Goal: Information Seeking & Learning: Learn about a topic

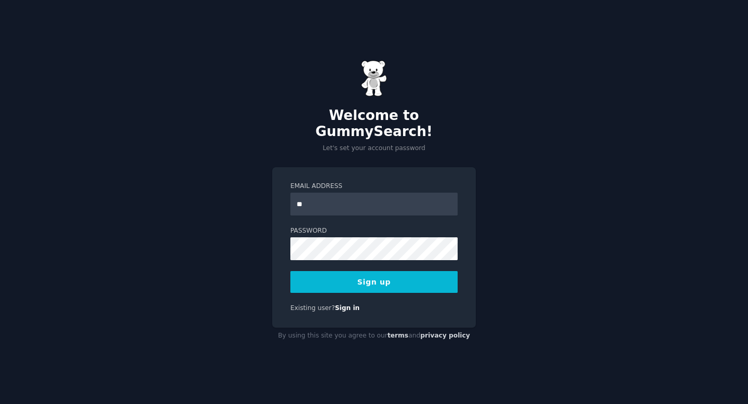
type input "**********"
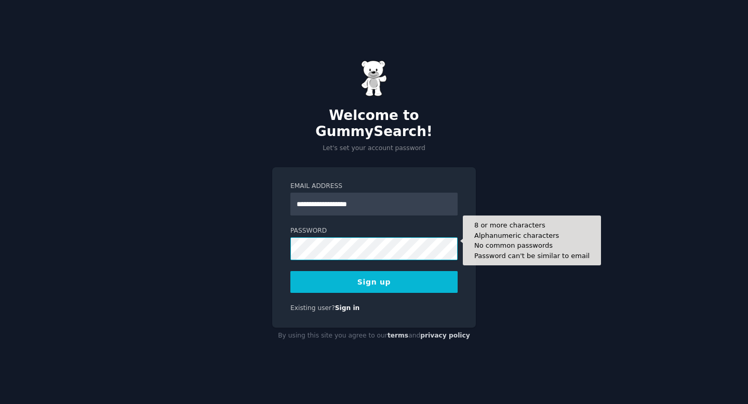
click at [290, 271] on button "Sign up" at bounding box center [373, 282] width 167 height 22
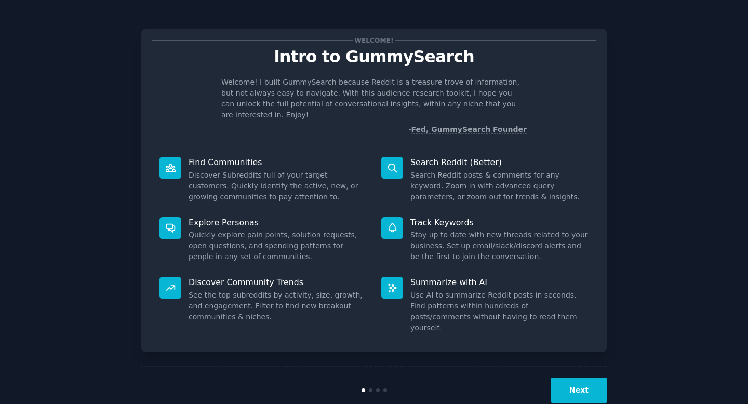
click at [582, 379] on button "Next" at bounding box center [579, 390] width 56 height 25
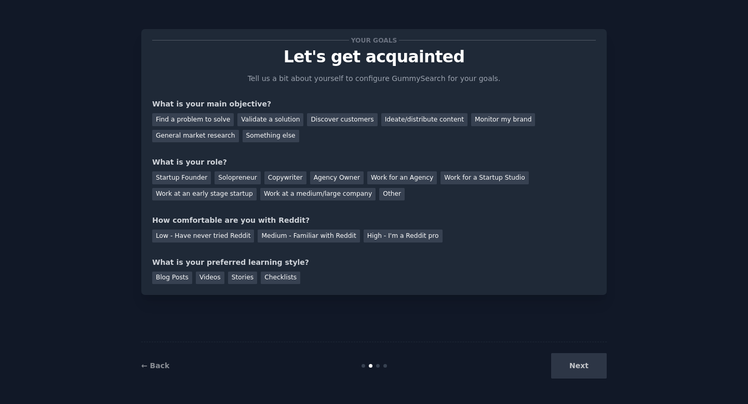
click at [582, 379] on div "← Back Next" at bounding box center [373, 366] width 465 height 48
click at [196, 124] on div "Find a problem to solve" at bounding box center [193, 119] width 82 height 13
click at [192, 178] on div "Startup Founder" at bounding box center [181, 177] width 59 height 13
click at [245, 180] on div "Solopreneur" at bounding box center [238, 177] width 46 height 13
click at [194, 182] on div "Startup Founder" at bounding box center [181, 177] width 59 height 13
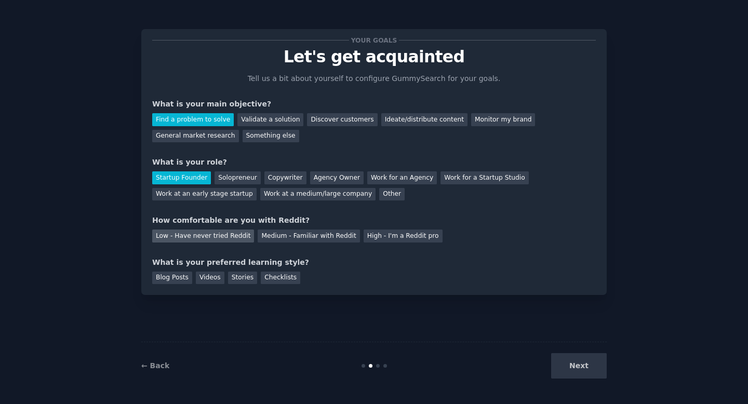
click at [203, 238] on div "Low - Have never tried Reddit" at bounding box center [203, 236] width 102 height 13
click at [244, 182] on div "Solopreneur" at bounding box center [238, 177] width 46 height 13
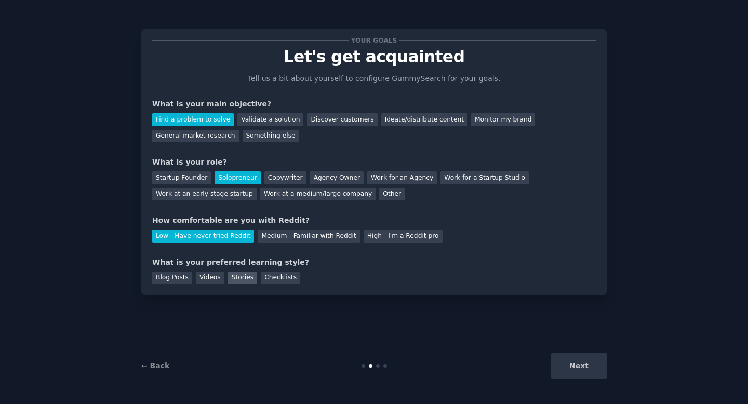
click at [235, 282] on div "Stories" at bounding box center [242, 278] width 29 height 13
click at [573, 368] on button "Next" at bounding box center [579, 365] width 56 height 25
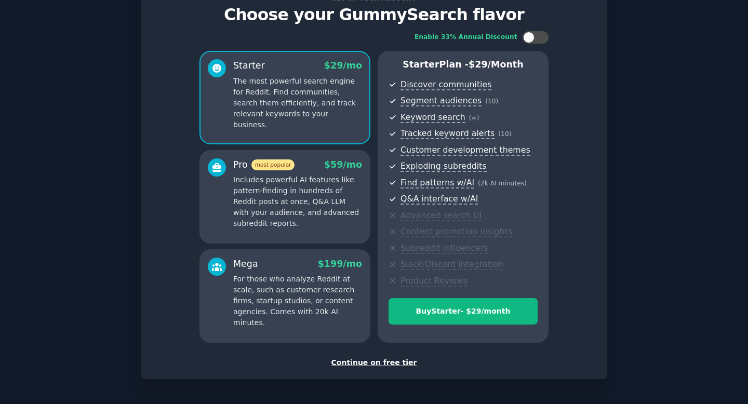
scroll to position [79, 0]
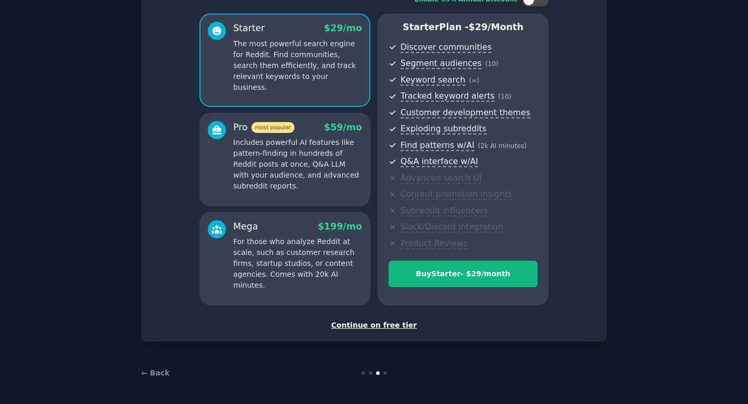
click at [378, 325] on div "Continue on free tier" at bounding box center [374, 325] width 444 height 11
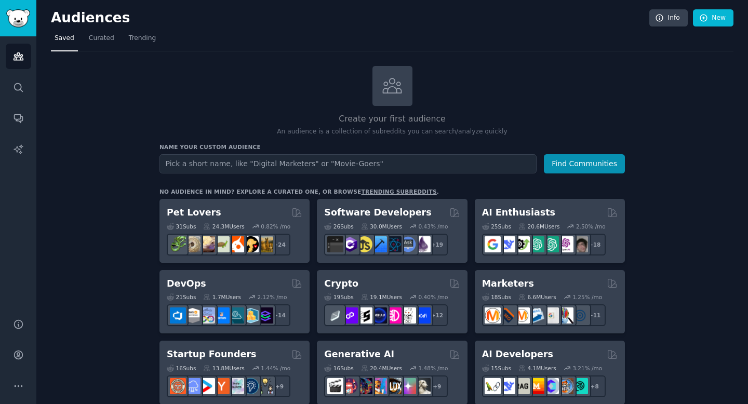
click at [312, 167] on input "text" at bounding box center [347, 163] width 377 height 19
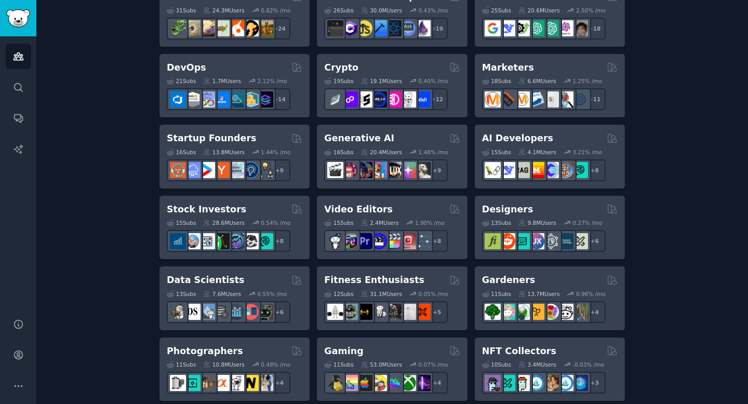
scroll to position [217, 0]
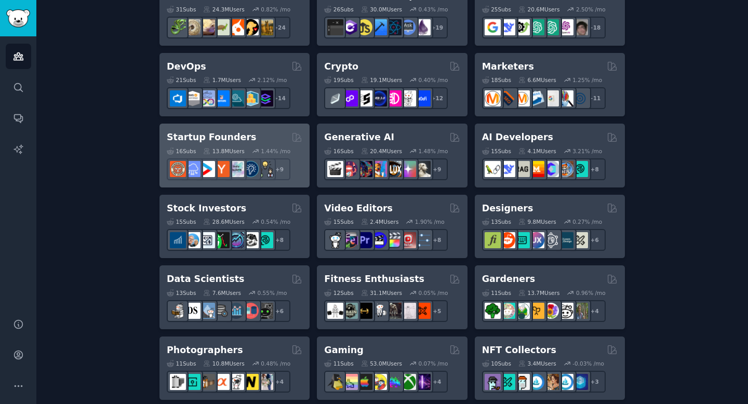
click at [231, 148] on div "13.8M Users" at bounding box center [223, 151] width 41 height 7
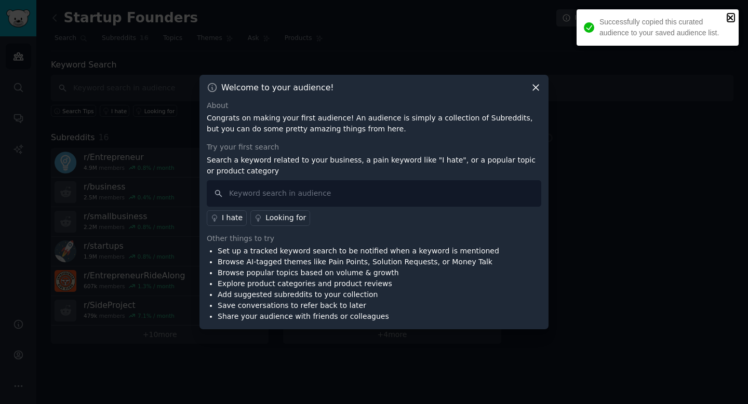
click at [731, 18] on icon "close" at bounding box center [730, 17] width 5 height 5
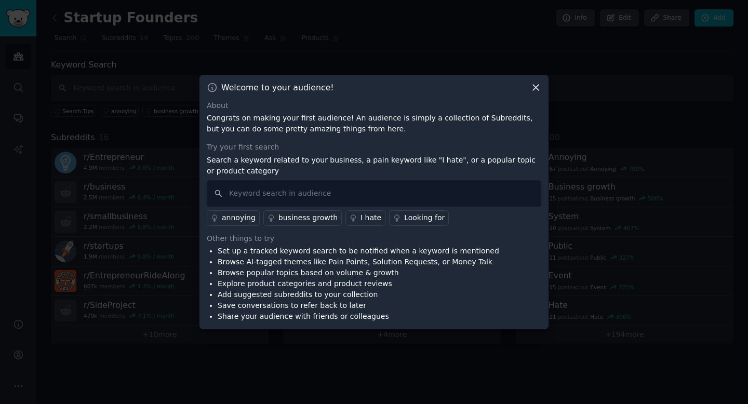
click at [537, 85] on icon at bounding box center [535, 87] width 11 height 11
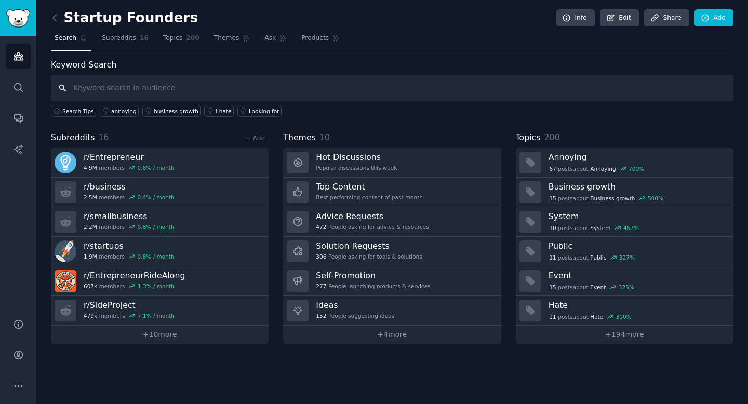
click at [518, 87] on input "text" at bounding box center [392, 88] width 683 height 26
type input "problem"
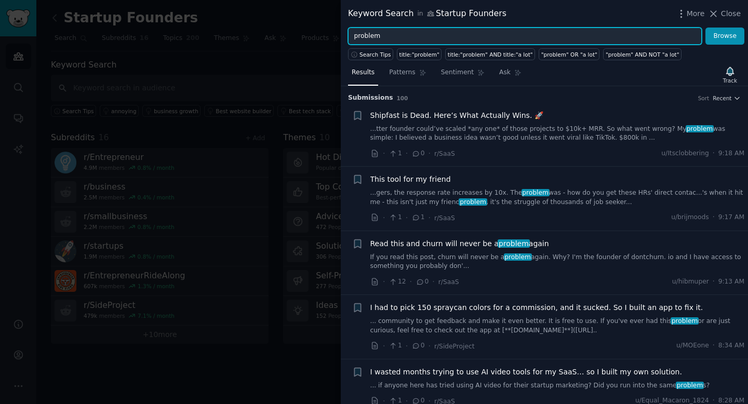
click at [415, 41] on input "problem" at bounding box center [525, 37] width 354 height 18
type input "problem to solve"
click at [706, 28] on button "Browse" at bounding box center [725, 37] width 39 height 18
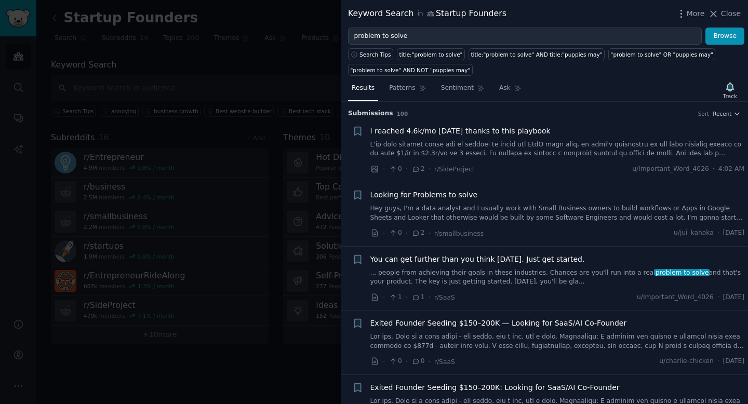
click at [435, 216] on link "Hey guys, I'm a data analyst and I usually work with Small Business owners to b…" at bounding box center [557, 213] width 375 height 18
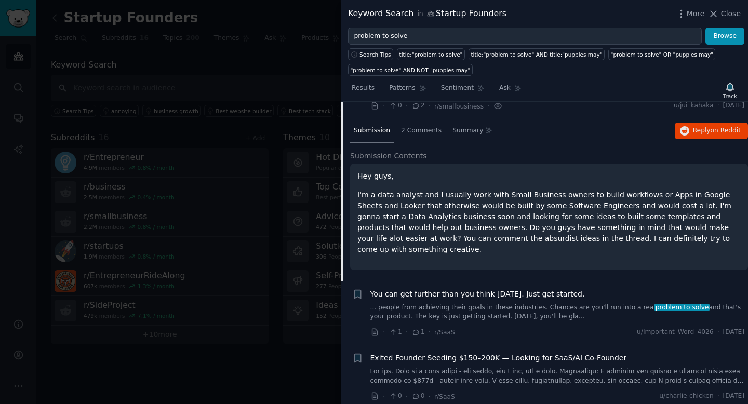
scroll to position [134, 0]
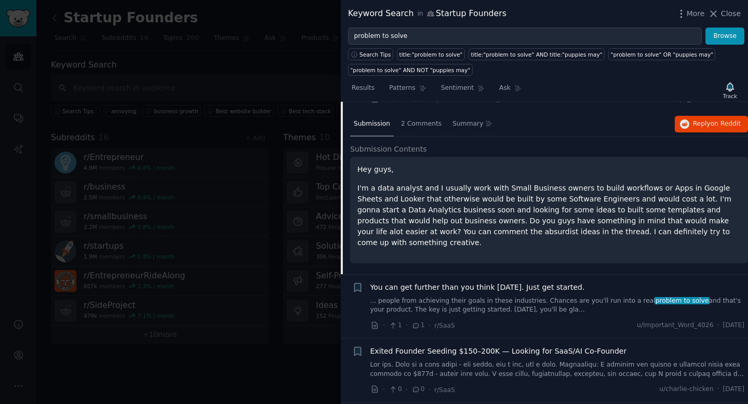
click at [288, 250] on div at bounding box center [374, 202] width 748 height 404
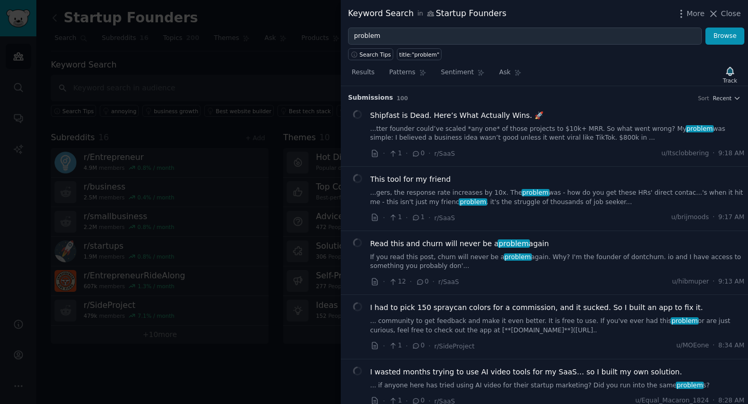
click at [245, 54] on div at bounding box center [374, 202] width 748 height 404
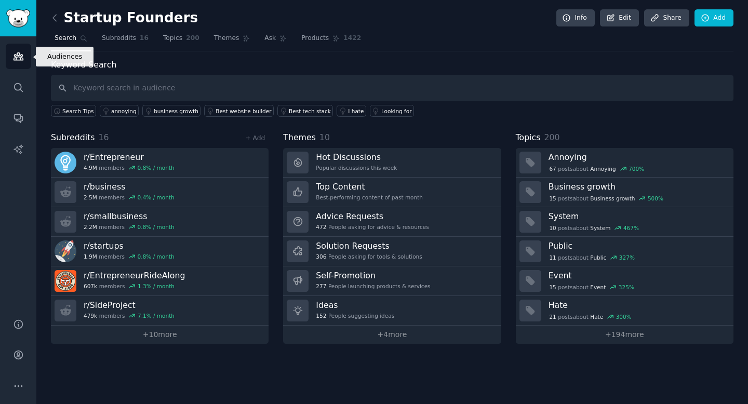
click at [17, 60] on icon "Sidebar" at bounding box center [18, 56] width 9 height 7
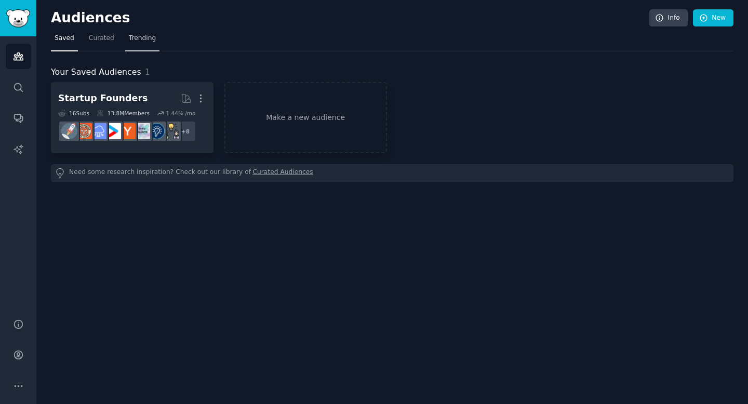
click at [129, 38] on span "Trending" at bounding box center [142, 38] width 27 height 9
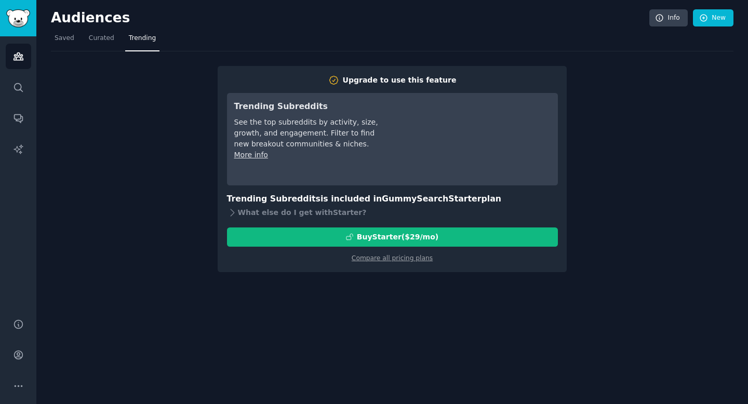
click at [15, 68] on link "Audiences" at bounding box center [18, 56] width 25 height 25
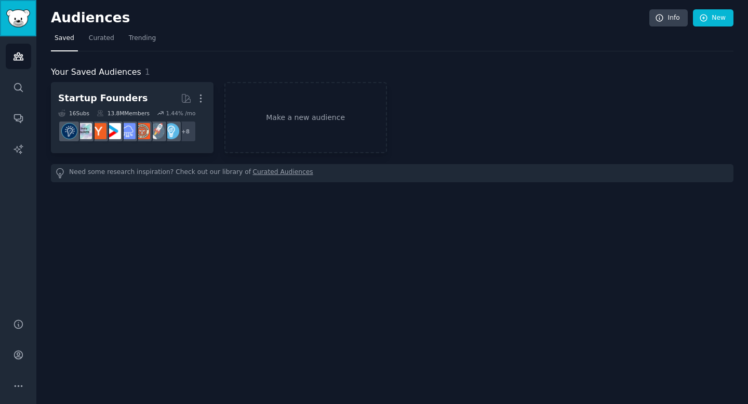
click at [17, 6] on link "Sidebar" at bounding box center [18, 18] width 36 height 36
click at [76, 12] on h2 "Audiences" at bounding box center [350, 18] width 598 height 17
click at [14, 63] on link "Audiences" at bounding box center [18, 56] width 25 height 25
click at [15, 90] on icon "Sidebar" at bounding box center [18, 87] width 11 height 11
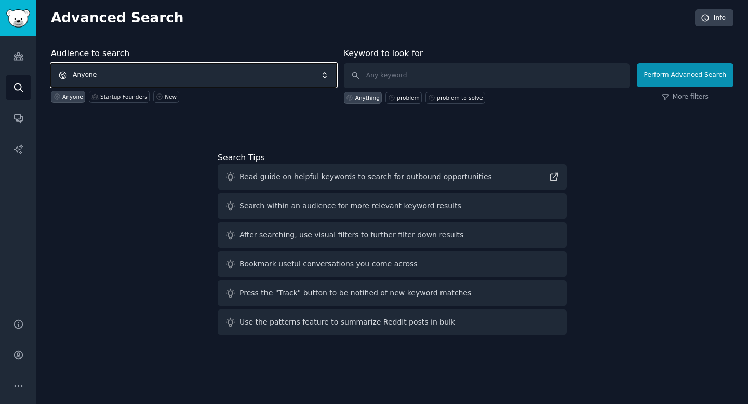
click at [194, 76] on span "Anyone" at bounding box center [194, 75] width 286 height 24
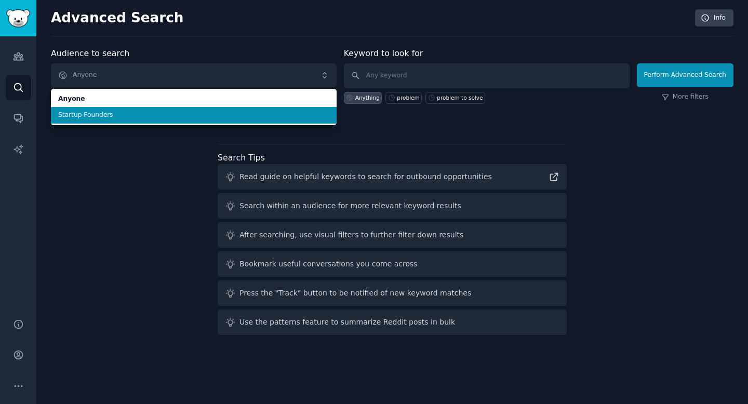
click at [169, 119] on li "Startup Founders" at bounding box center [194, 115] width 286 height 17
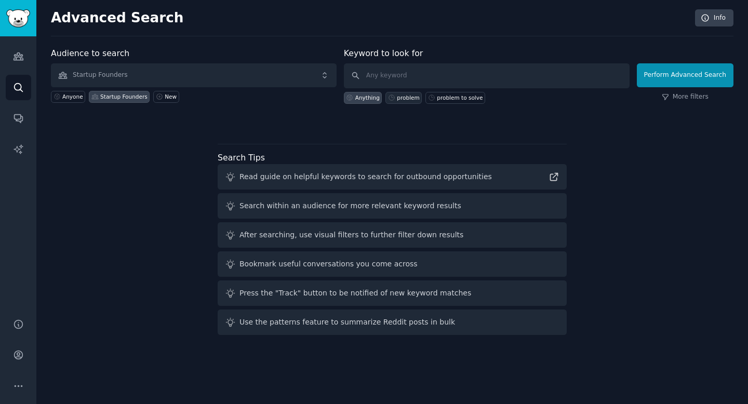
click at [404, 103] on div "problem" at bounding box center [403, 98] width 36 height 12
type input "problem"
click at [675, 73] on button "Perform Advanced Search" at bounding box center [685, 75] width 97 height 24
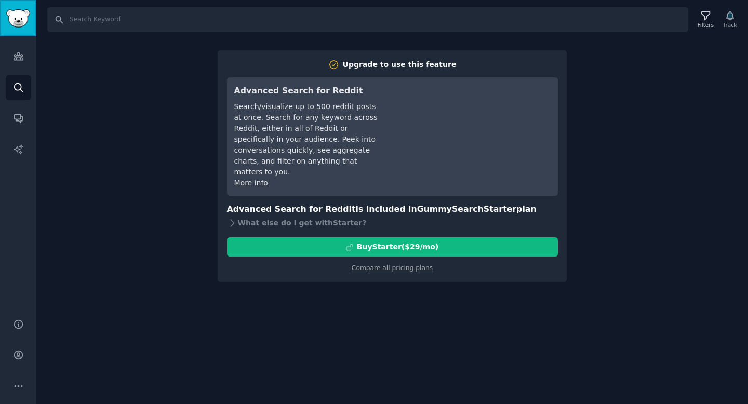
click at [9, 22] on img "Sidebar" at bounding box center [18, 18] width 24 height 18
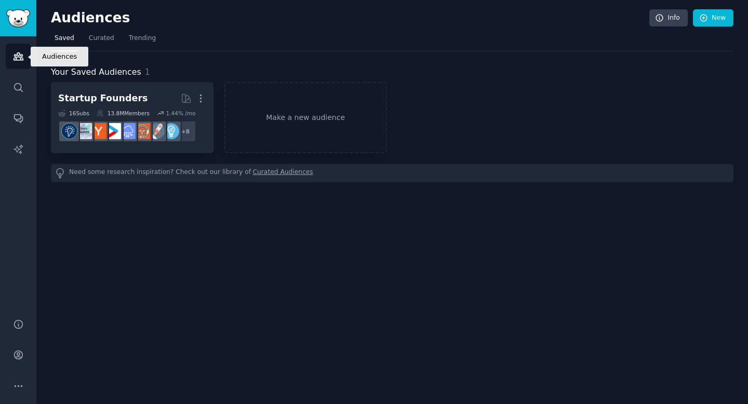
click at [17, 61] on icon "Sidebar" at bounding box center [18, 56] width 11 height 11
click at [296, 115] on link "Make a new audience" at bounding box center [305, 117] width 163 height 71
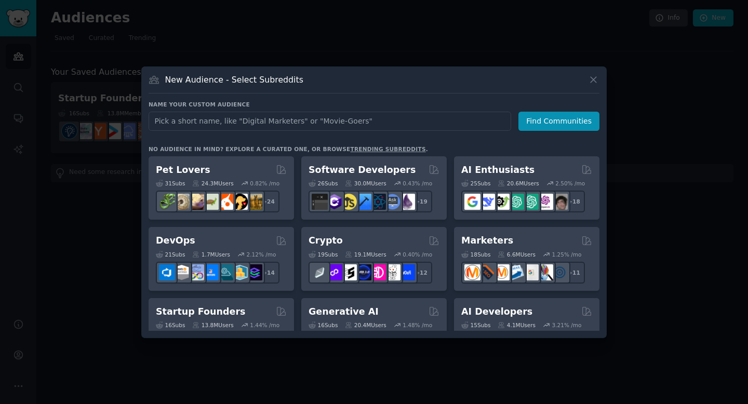
click at [296, 115] on input "text" at bounding box center [330, 121] width 363 height 19
click at [595, 81] on icon at bounding box center [594, 80] width 6 height 6
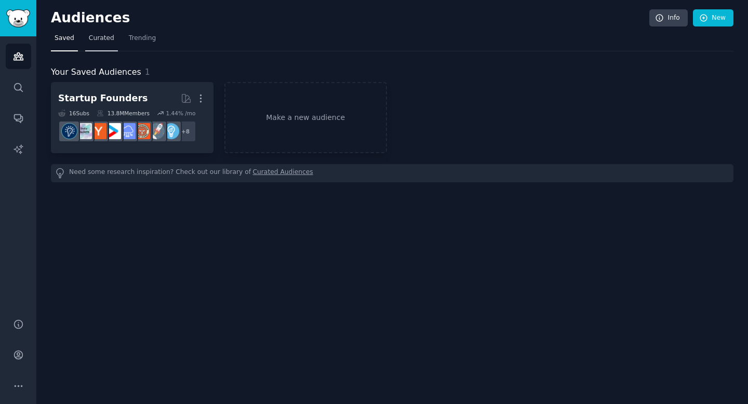
click at [110, 37] on span "Curated" at bounding box center [101, 38] width 25 height 9
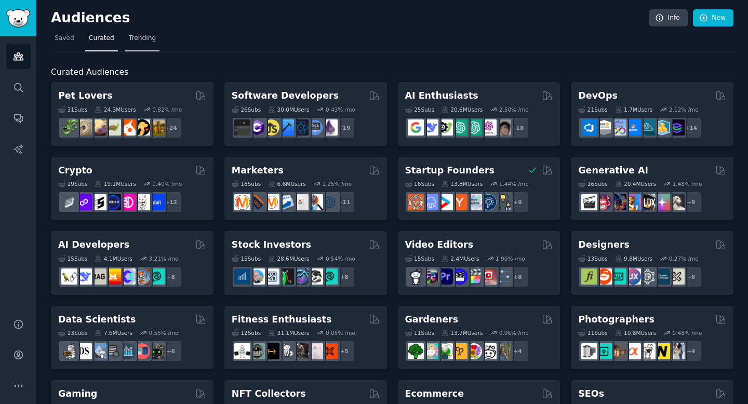
click at [144, 41] on span "Trending" at bounding box center [142, 38] width 27 height 9
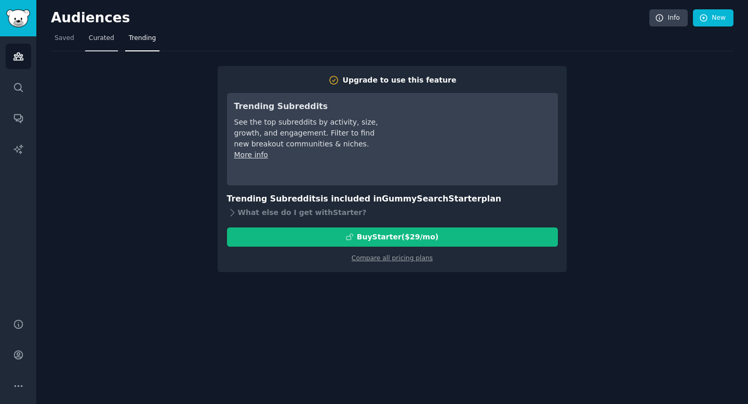
click at [104, 44] on link "Curated" at bounding box center [101, 40] width 33 height 21
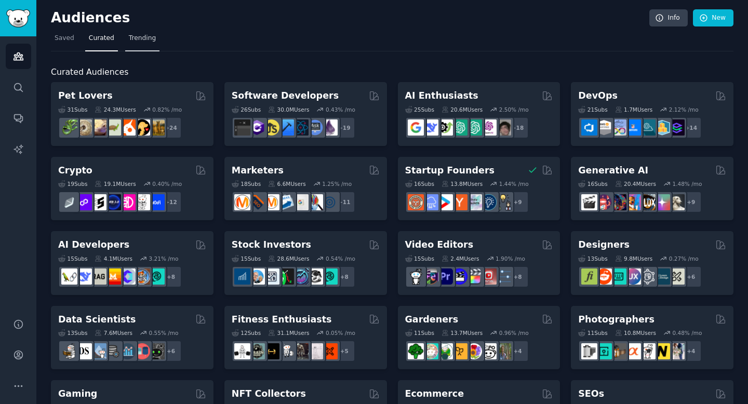
click at [152, 42] on span "Trending" at bounding box center [142, 38] width 27 height 9
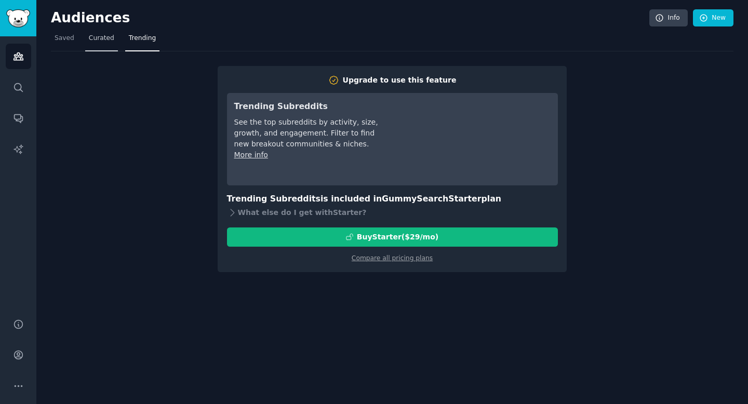
click at [103, 35] on span "Curated" at bounding box center [101, 38] width 25 height 9
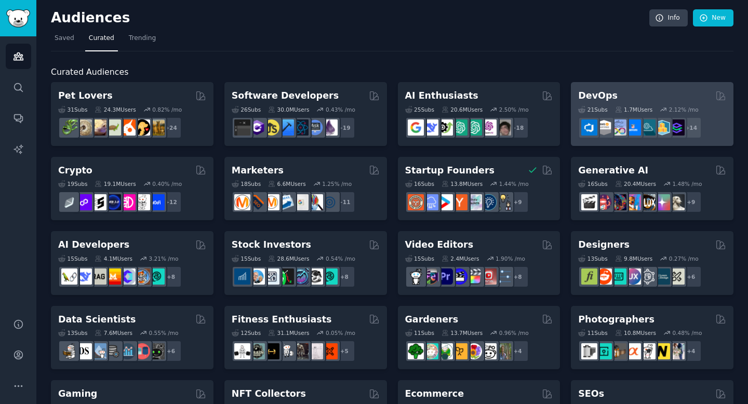
click at [582, 107] on icon at bounding box center [581, 109] width 7 height 7
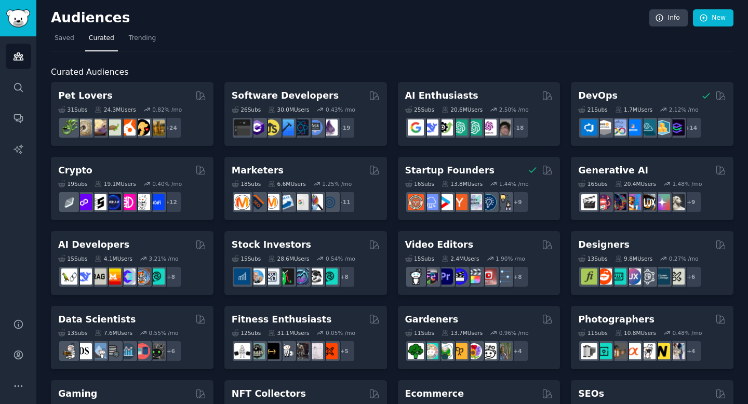
click at [61, 38] on span "Saved" at bounding box center [65, 38] width 20 height 9
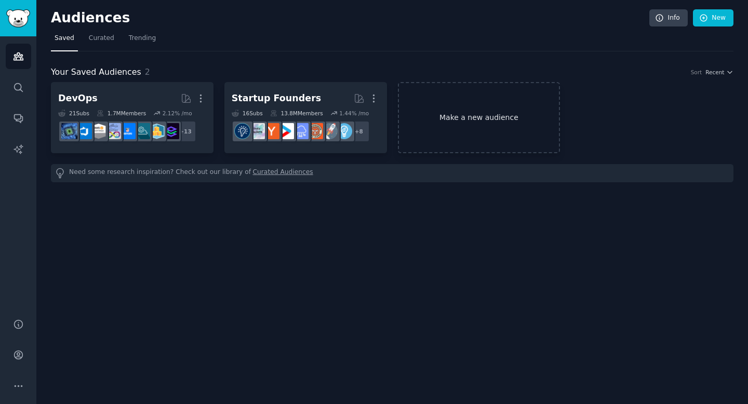
click at [456, 132] on link "Make a new audience" at bounding box center [479, 117] width 163 height 71
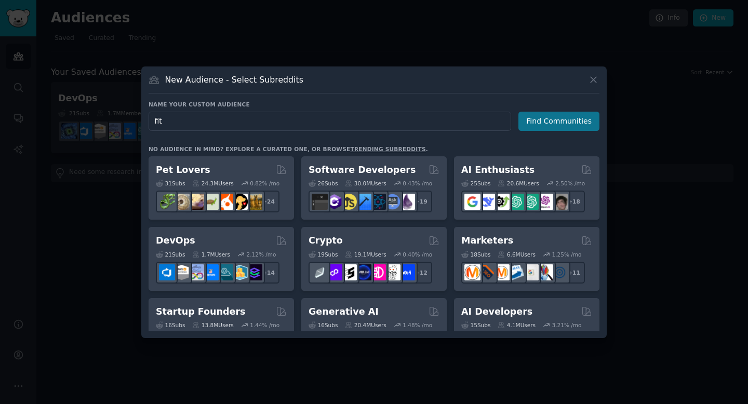
type input "fit"
click at [547, 122] on button "Find Communities" at bounding box center [558, 121] width 81 height 19
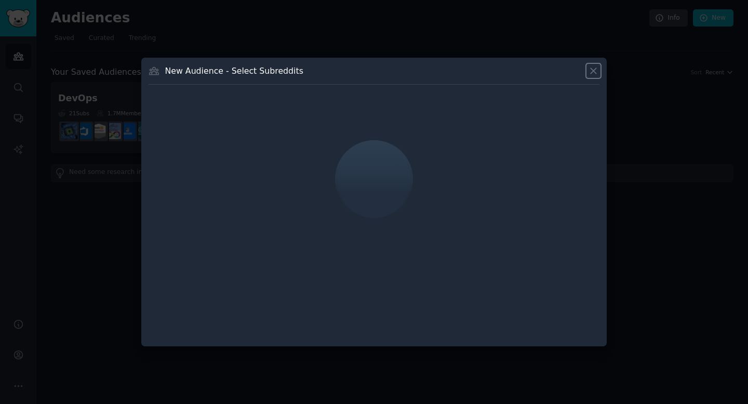
click at [591, 72] on icon at bounding box center [593, 70] width 11 height 11
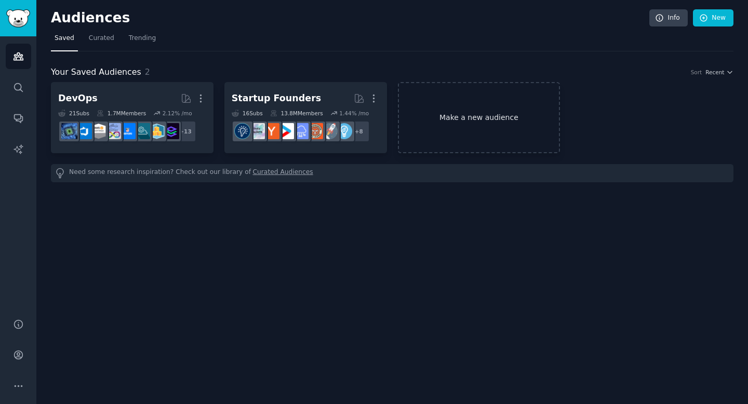
click at [452, 104] on link "Make a new audience" at bounding box center [479, 117] width 163 height 71
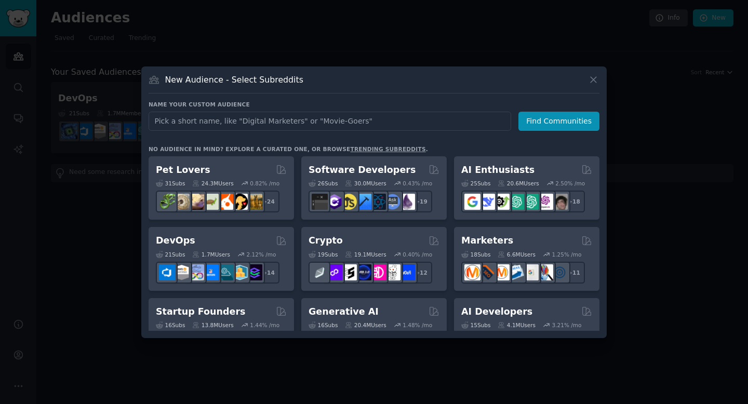
click at [357, 117] on input "text" at bounding box center [330, 121] width 363 height 19
type input "fitness"
click button "Find Communities" at bounding box center [558, 121] width 81 height 19
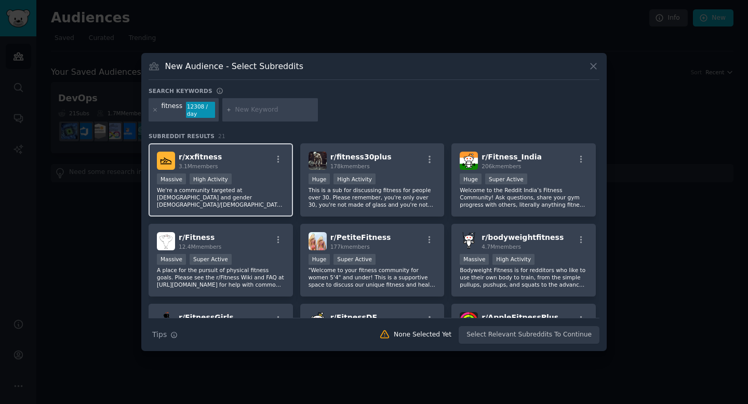
click at [248, 207] on p "We're a community targeted at [DEMOGRAPHIC_DATA] and gender [DEMOGRAPHIC_DATA]/…" at bounding box center [221, 198] width 128 height 22
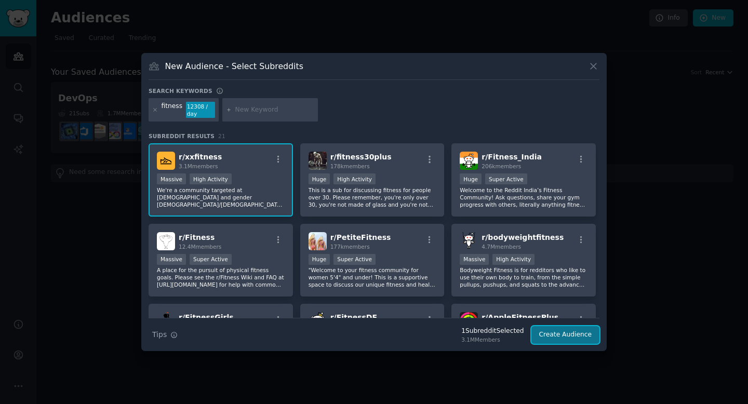
click at [588, 338] on button "Create Audience" at bounding box center [565, 335] width 69 height 18
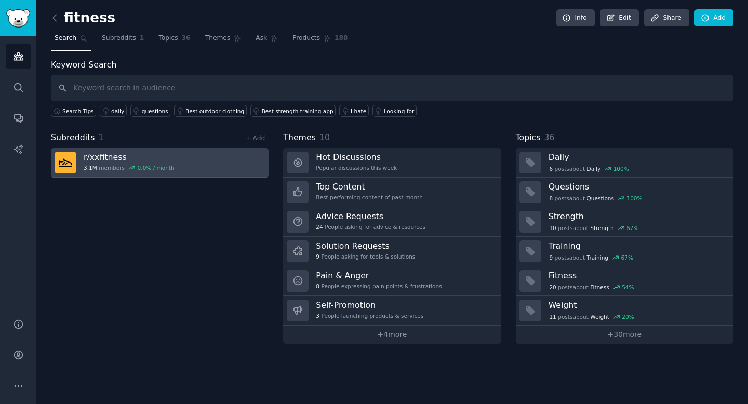
click at [124, 172] on div "r/ xxfitness 3.1M members 0.0 % / month" at bounding box center [129, 163] width 91 height 22
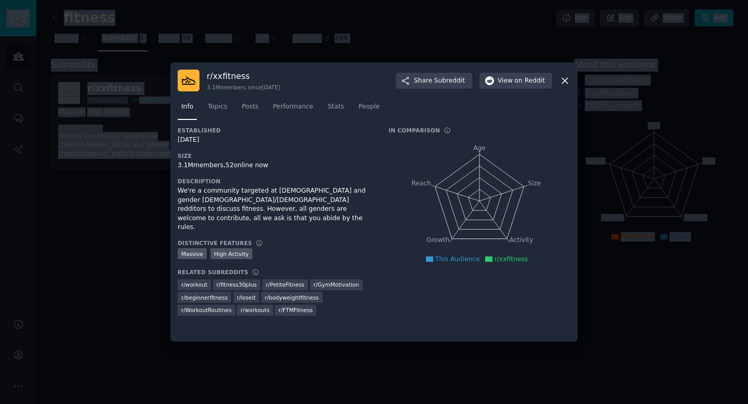
click at [124, 172] on div at bounding box center [374, 202] width 748 height 404
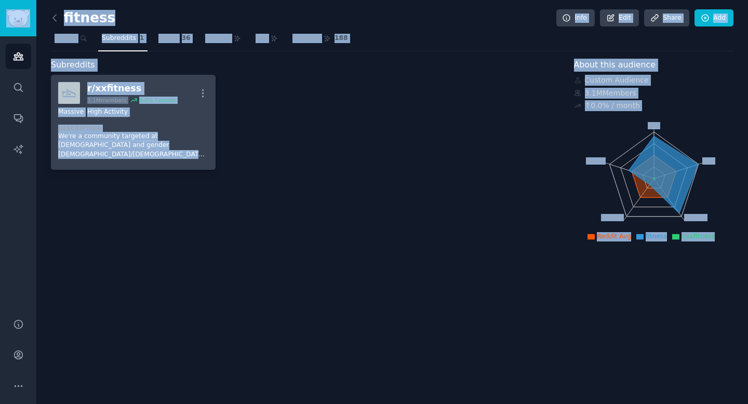
click at [127, 142] on p "We're a community targeted at [DEMOGRAPHIC_DATA] and gender [DEMOGRAPHIC_DATA]/…" at bounding box center [133, 146] width 150 height 28
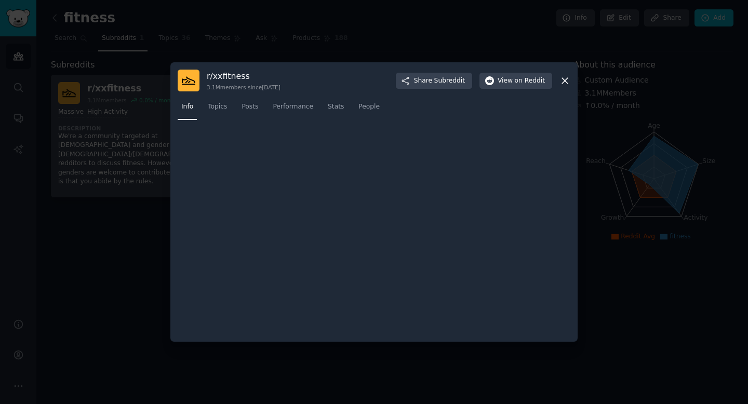
click at [127, 142] on div at bounding box center [374, 202] width 748 height 404
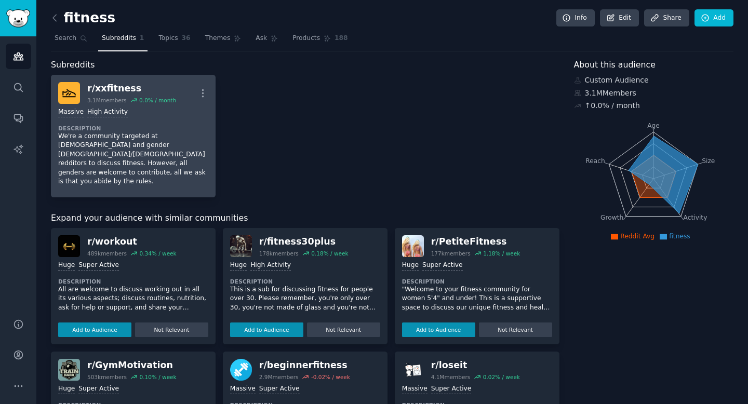
click at [127, 142] on p "We're a community targeted at [DEMOGRAPHIC_DATA] and gender [DEMOGRAPHIC_DATA]/…" at bounding box center [133, 159] width 150 height 55
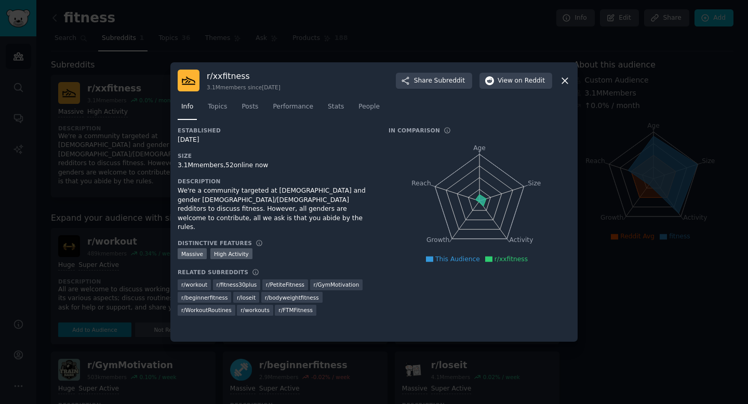
click at [127, 143] on div at bounding box center [374, 202] width 748 height 404
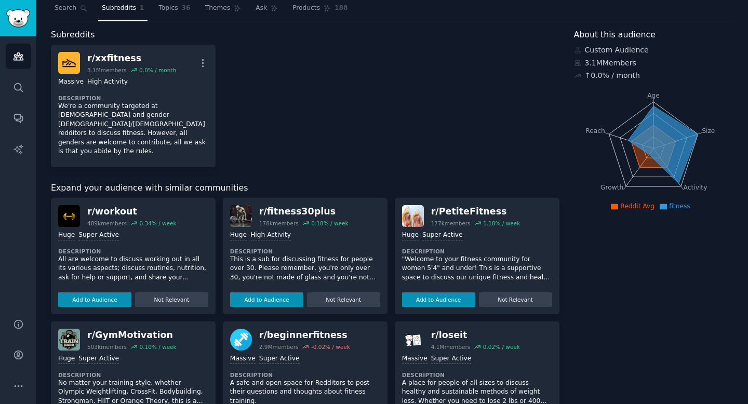
scroll to position [38, 0]
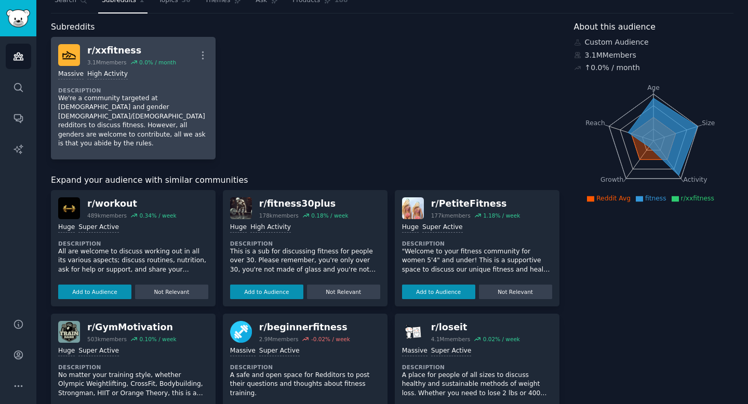
click at [162, 135] on p "We're a community targeted at [DEMOGRAPHIC_DATA] and gender [DEMOGRAPHIC_DATA]/…" at bounding box center [133, 121] width 150 height 55
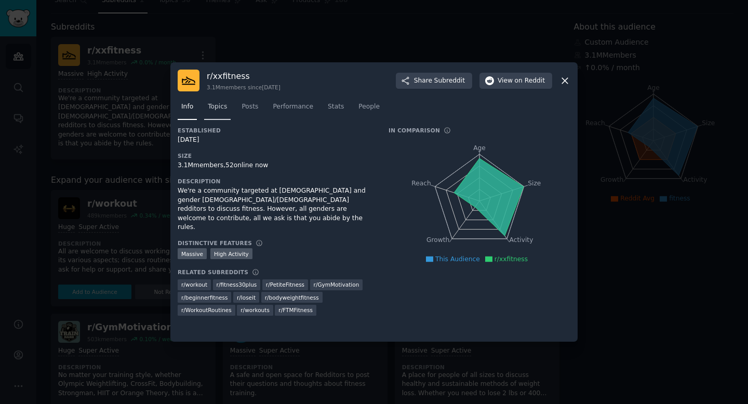
click at [213, 111] on span "Topics" at bounding box center [217, 106] width 19 height 9
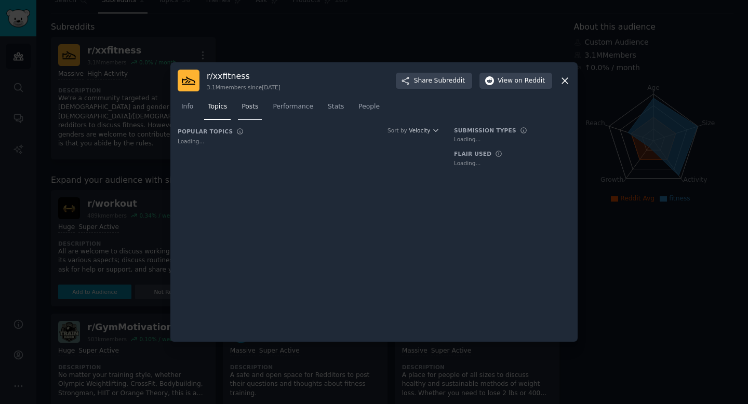
click at [241, 111] on link "Posts" at bounding box center [250, 109] width 24 height 21
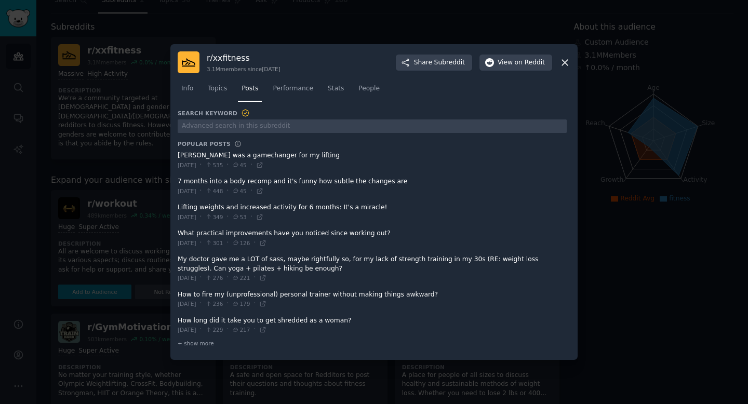
click at [563, 65] on icon at bounding box center [565, 62] width 11 height 11
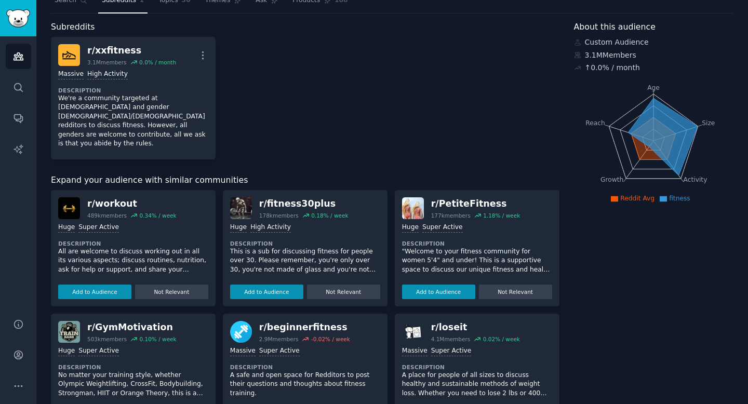
click at [11, 54] on link "Audiences" at bounding box center [18, 56] width 25 height 25
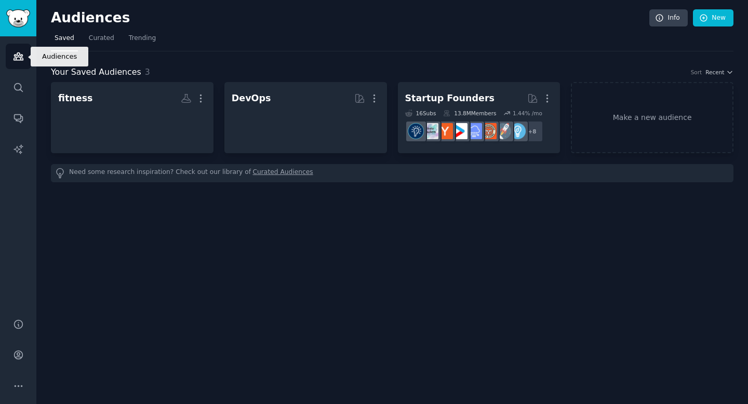
click at [11, 52] on link "Audiences" at bounding box center [18, 56] width 25 height 25
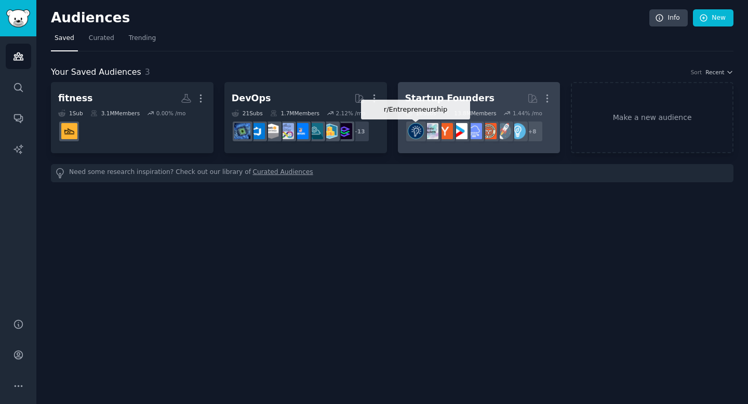
click at [426, 124] on div at bounding box center [416, 132] width 22 height 22
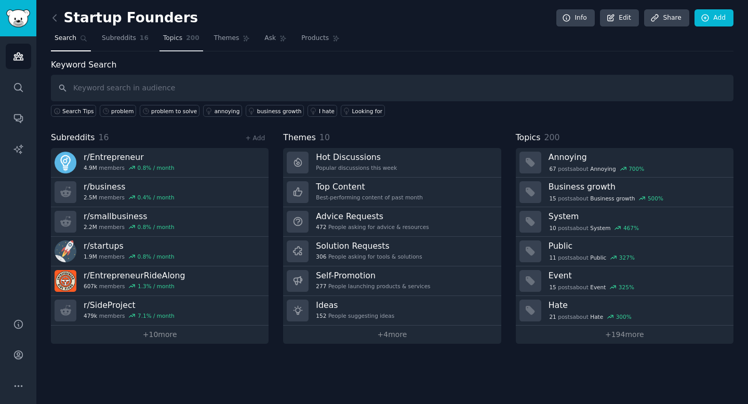
click at [177, 42] on span "Topics" at bounding box center [172, 38] width 19 height 9
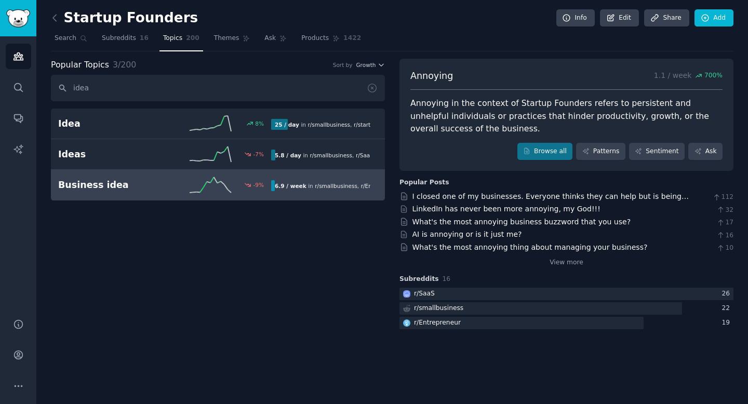
type input "idea"
click at [109, 179] on h2 "Business idea" at bounding box center [111, 185] width 107 height 13
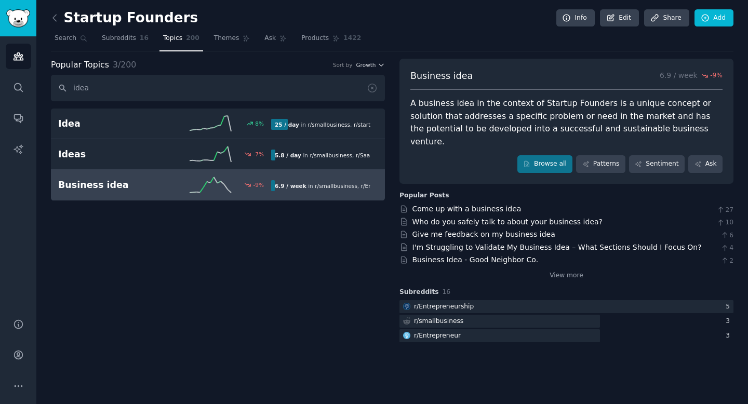
click at [454, 102] on div "A business idea in the context of Startup Founders is a unique concept or solut…" at bounding box center [566, 122] width 312 height 51
click at [553, 159] on link "Browse all" at bounding box center [545, 164] width 56 height 18
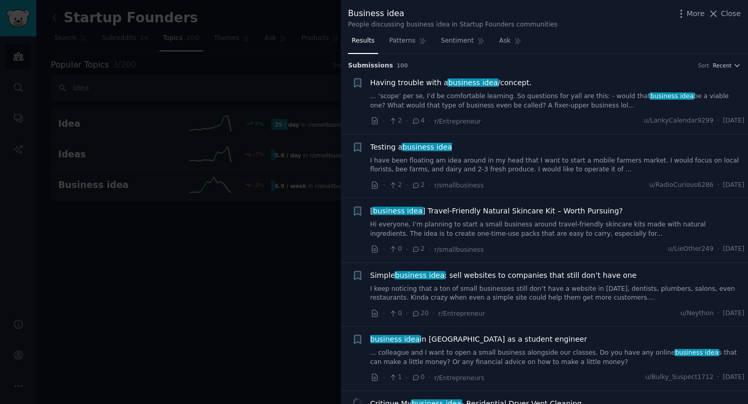
click at [495, 103] on link "... ‘scope’ per se, I’d be comfortable learning. So questions for yall are this…" at bounding box center [557, 101] width 375 height 18
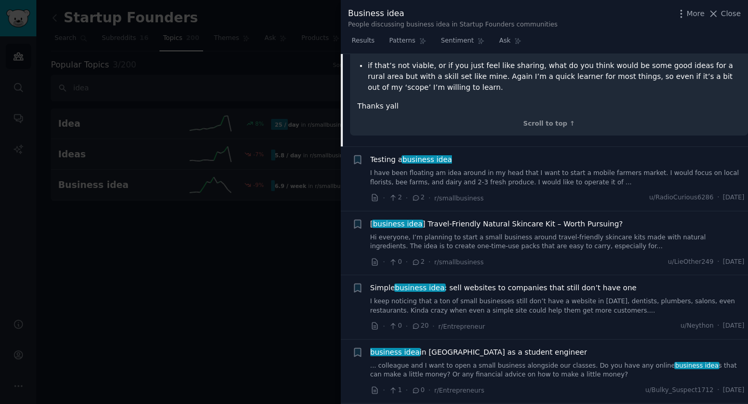
scroll to position [378, 0]
click at [459, 232] on link "Hi everyone, I’m planning to start a small business around travel-friendly skin…" at bounding box center [557, 241] width 375 height 18
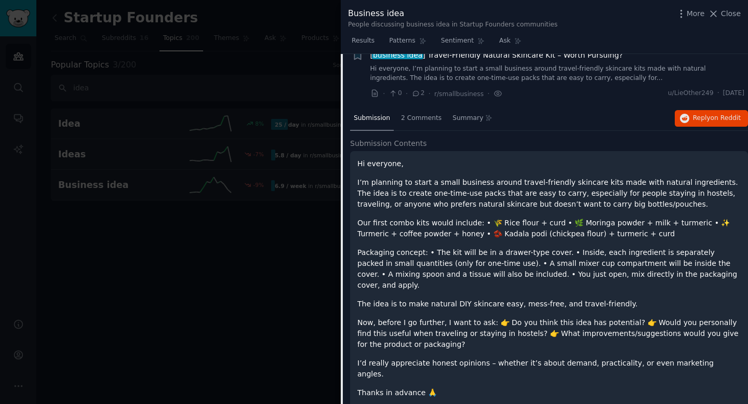
scroll to position [144, 0]
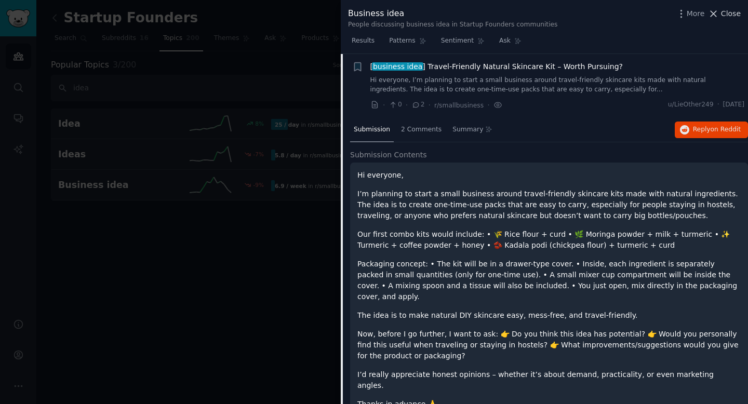
click at [714, 16] on icon at bounding box center [713, 13] width 11 height 11
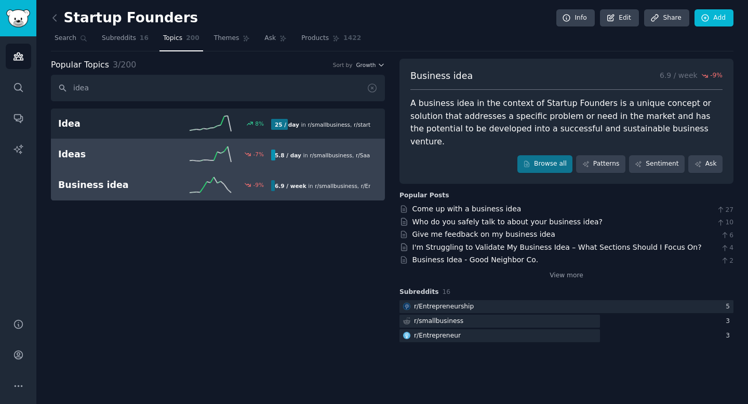
click at [163, 152] on h2 "Ideas" at bounding box center [111, 154] width 107 height 13
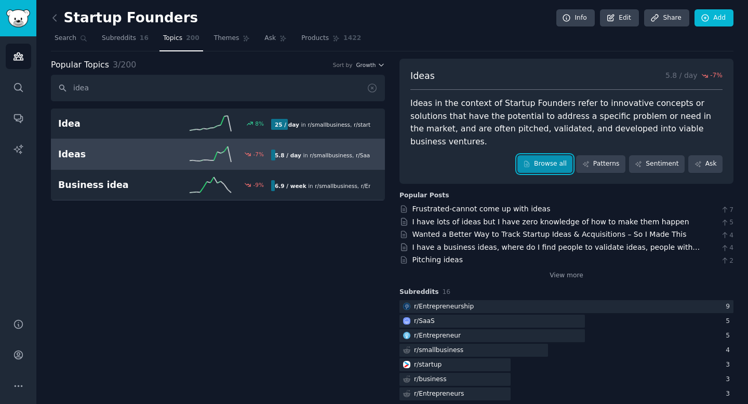
click at [530, 161] on icon at bounding box center [526, 164] width 7 height 7
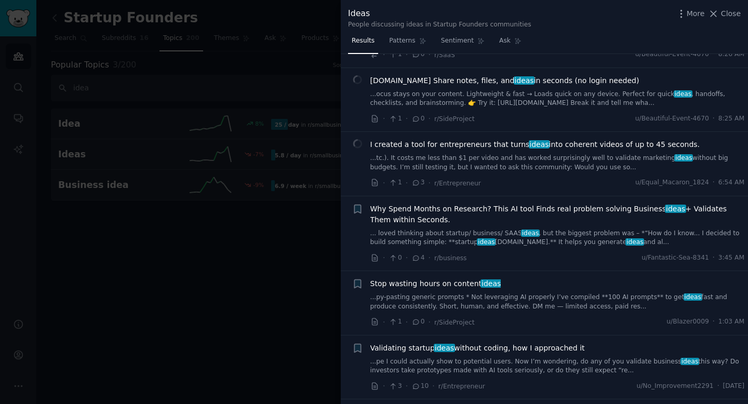
scroll to position [55, 0]
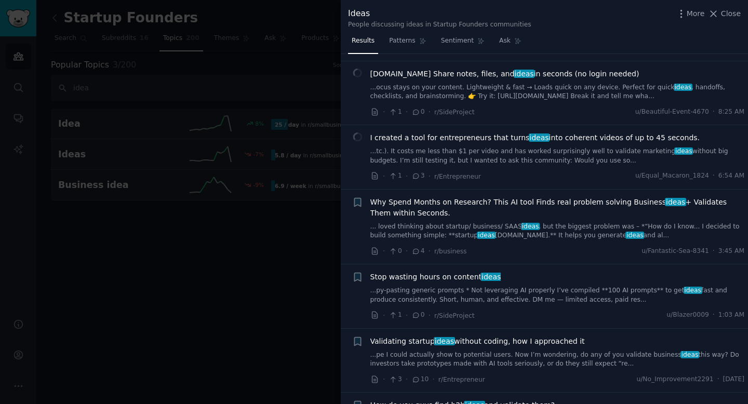
click at [247, 202] on div at bounding box center [374, 202] width 748 height 404
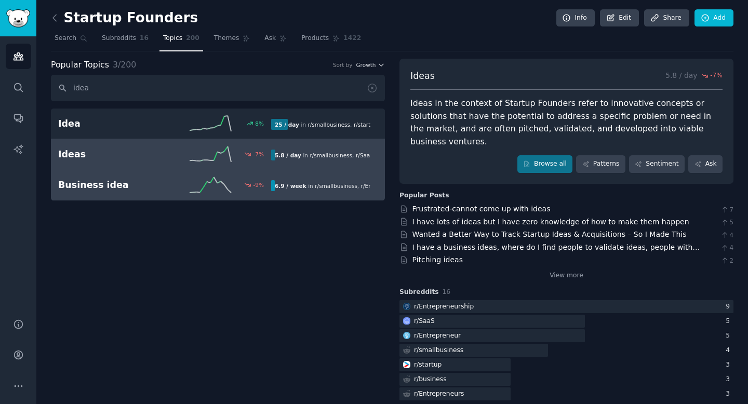
click at [118, 183] on h2 "Business idea" at bounding box center [111, 185] width 107 height 13
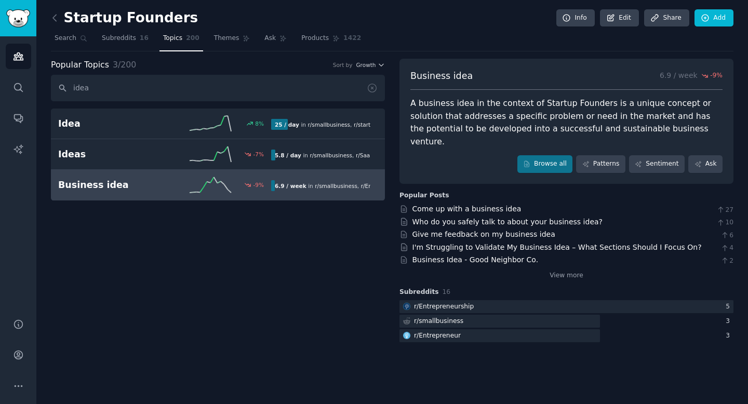
click at [545, 160] on div "Business idea 6.9 / week -9 % A business idea in the context of Startup Founder…" at bounding box center [567, 121] width 334 height 125
click at [531, 157] on link "Browse all" at bounding box center [545, 164] width 56 height 18
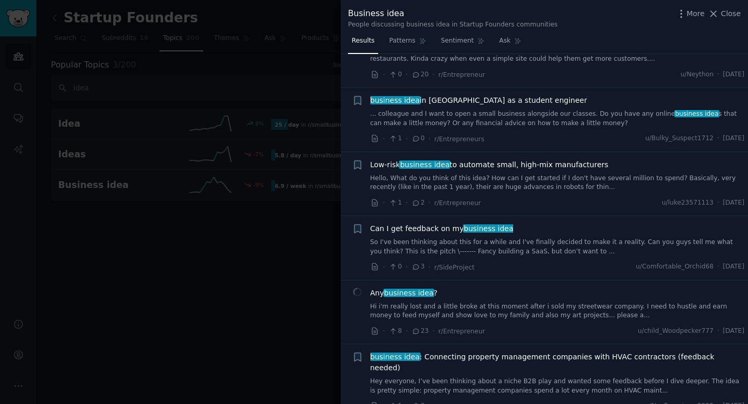
scroll to position [243, 0]
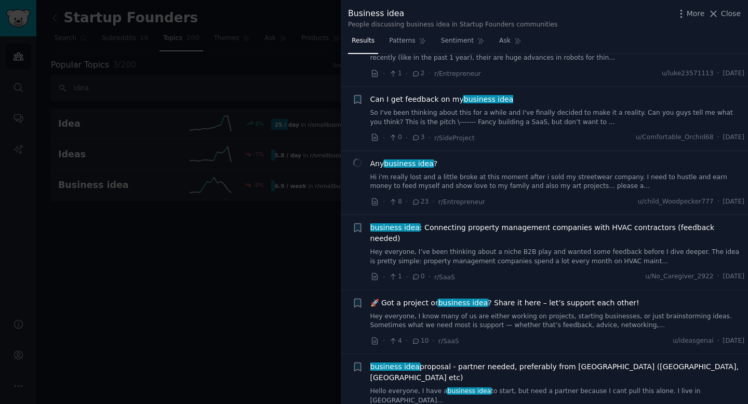
click at [499, 185] on link "Hi i'm really lost and a little broke at this moment after i sold my streetwear…" at bounding box center [557, 182] width 375 height 18
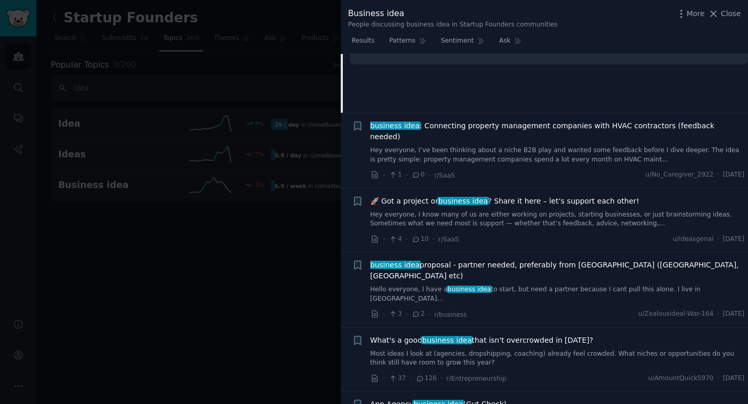
scroll to position [636, 0]
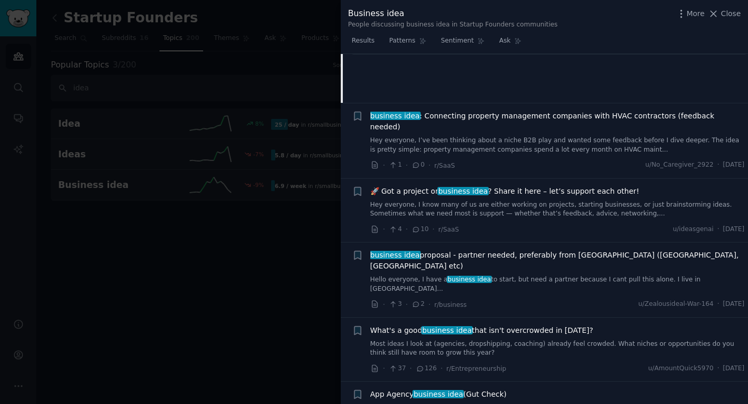
click at [427, 201] on link "Hey everyone, I know many of us are either working on projects, starting busine…" at bounding box center [557, 210] width 375 height 18
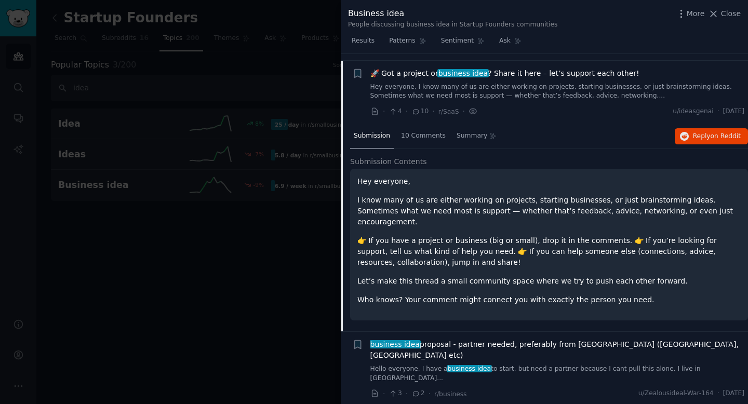
scroll to position [594, 0]
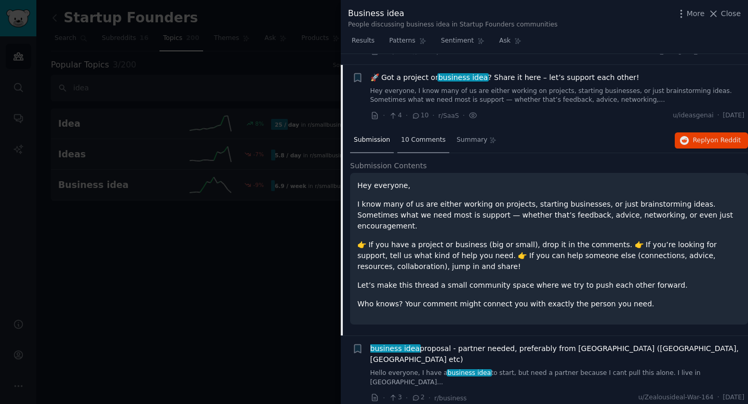
click at [414, 136] on span "10 Comments" at bounding box center [423, 140] width 45 height 9
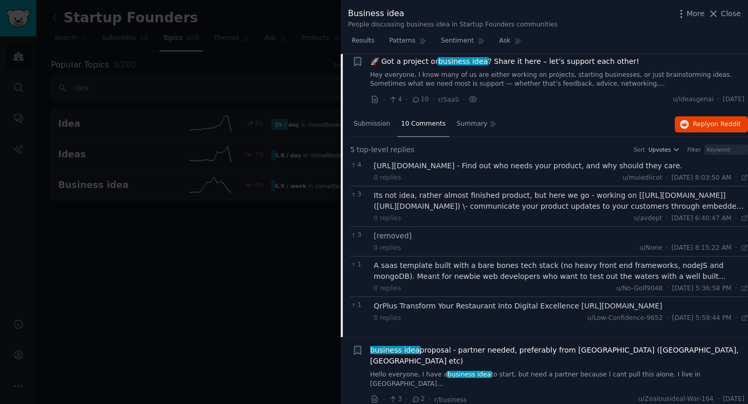
scroll to position [632, 0]
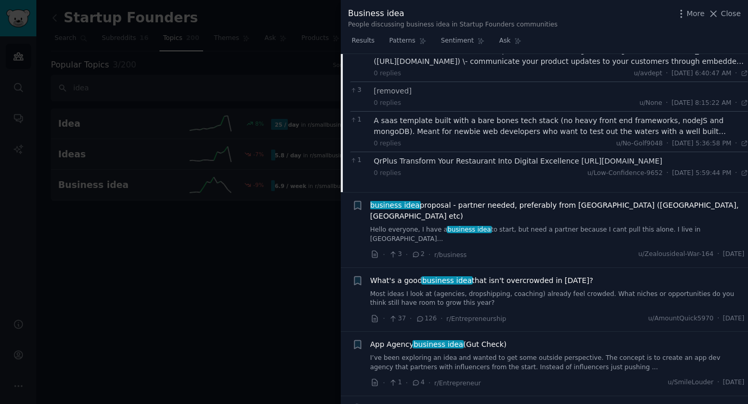
click at [473, 225] on link "Hello everyone, I have a business idea to start, but need a partner because I c…" at bounding box center [557, 234] width 375 height 18
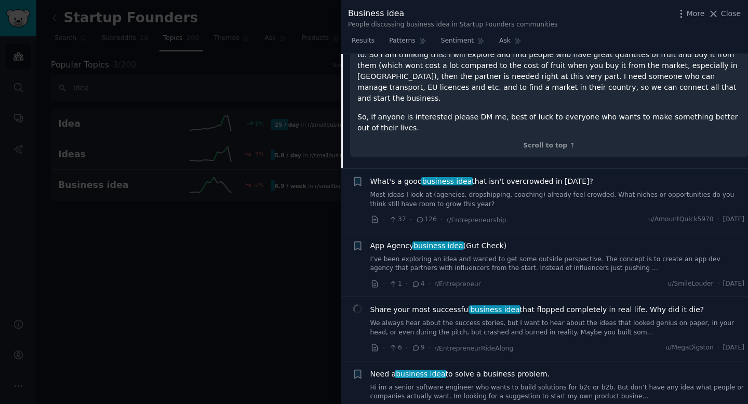
scroll to position [854, 0]
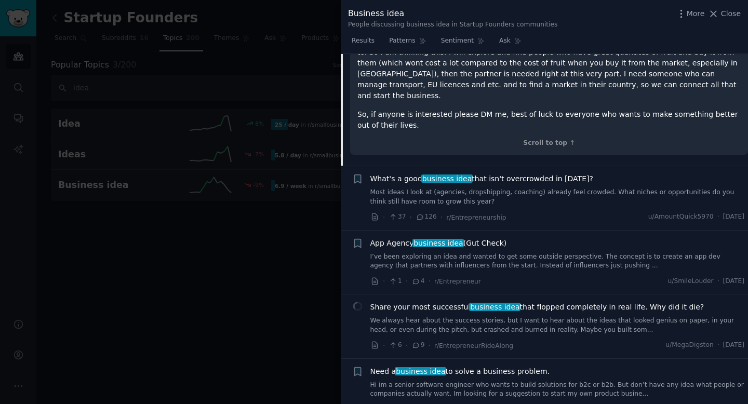
click at [619, 212] on div "· 37 · 126 · r/Entrepreneurship u/AmountQuick5970 · [DATE]" at bounding box center [557, 217] width 375 height 11
click at [509, 188] on link "Most ideas I look at (agencies, dropshipping, coaching) already feel crowded. W…" at bounding box center [557, 197] width 375 height 18
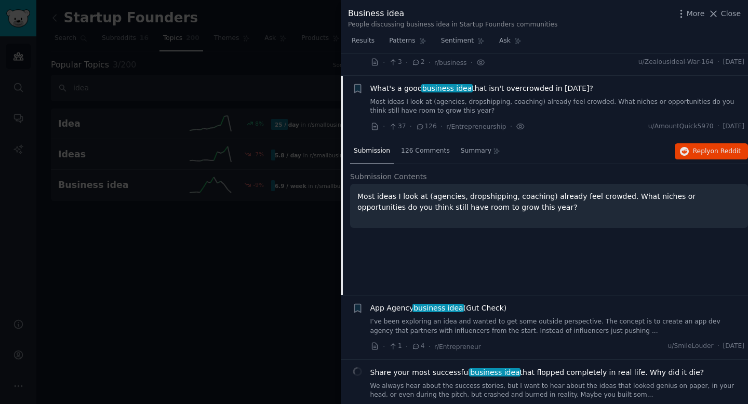
scroll to position [722, 0]
click at [432, 147] on span "126 Comments" at bounding box center [425, 151] width 49 height 9
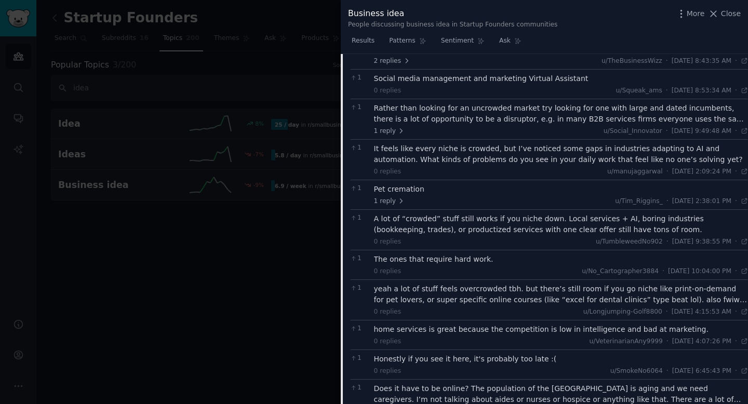
scroll to position [1337, 0]
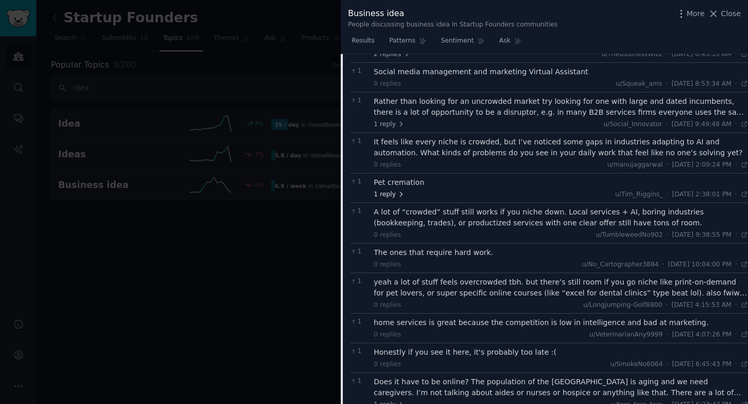
click at [402, 191] on icon at bounding box center [400, 194] width 7 height 7
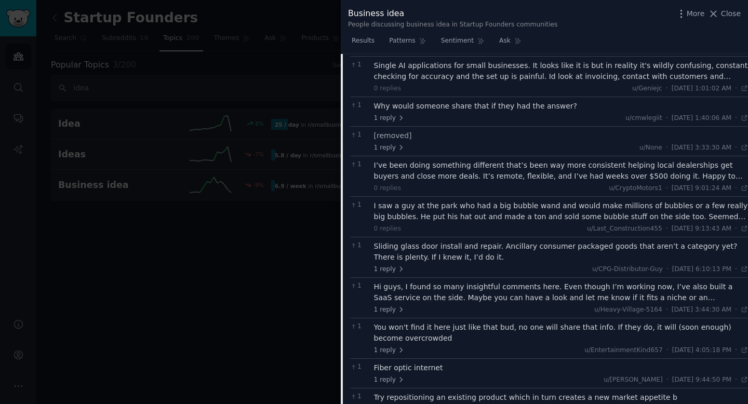
scroll to position [2140, 0]
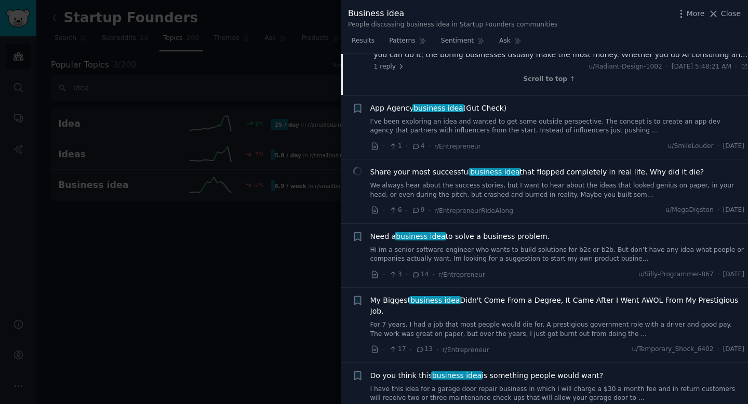
click at [442, 181] on link "We always hear about the success stories, but I want to hear about the ideas th…" at bounding box center [557, 190] width 375 height 18
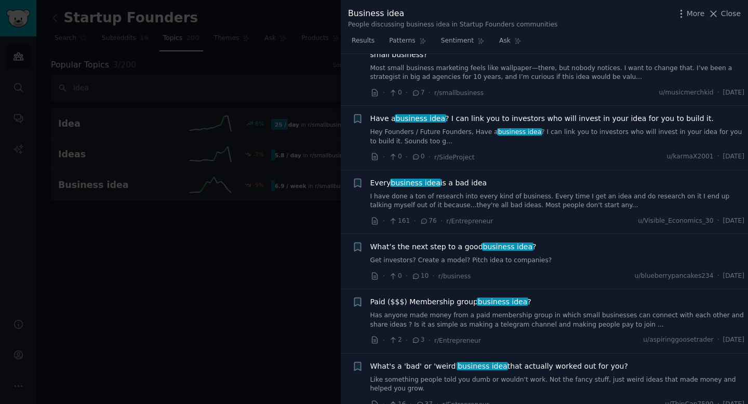
scroll to position [1814, 0]
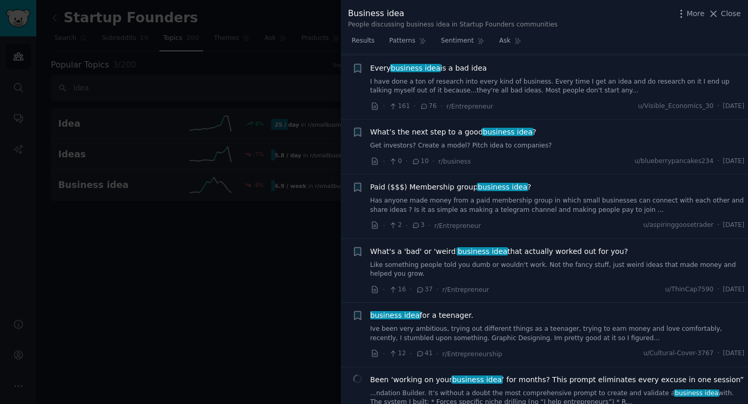
click at [455, 141] on link "Get investors? Create a model? Pitch idea to companies?" at bounding box center [557, 145] width 375 height 9
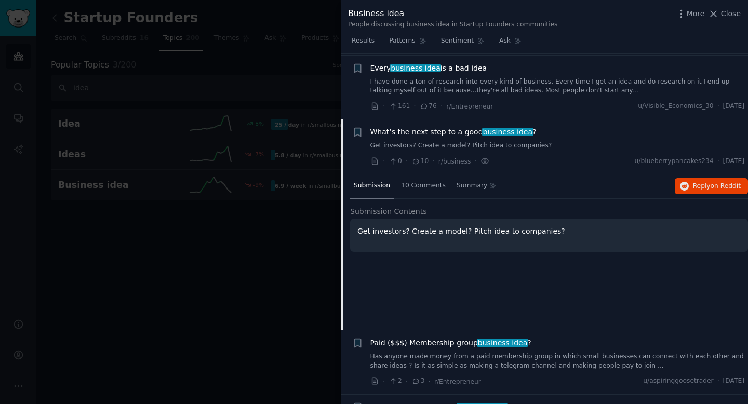
scroll to position [1741, 0]
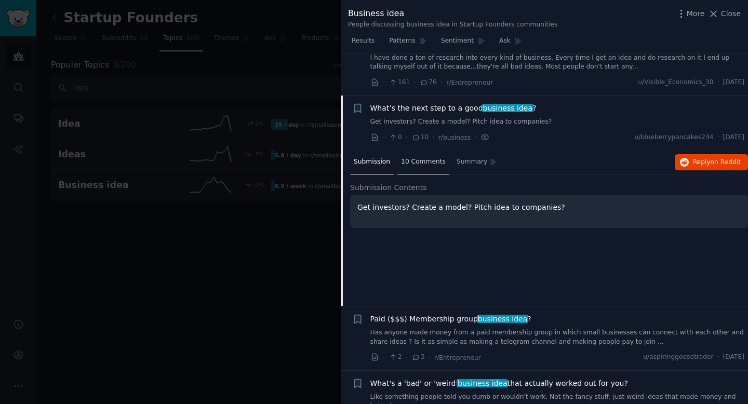
click at [424, 150] on div "10 Comments" at bounding box center [423, 162] width 52 height 25
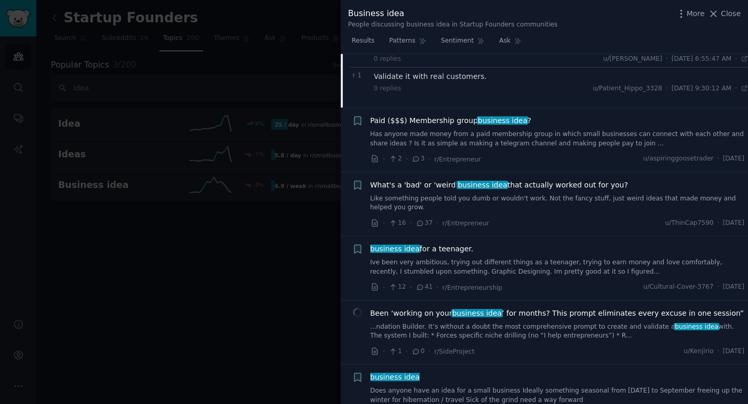
scroll to position [2108, 0]
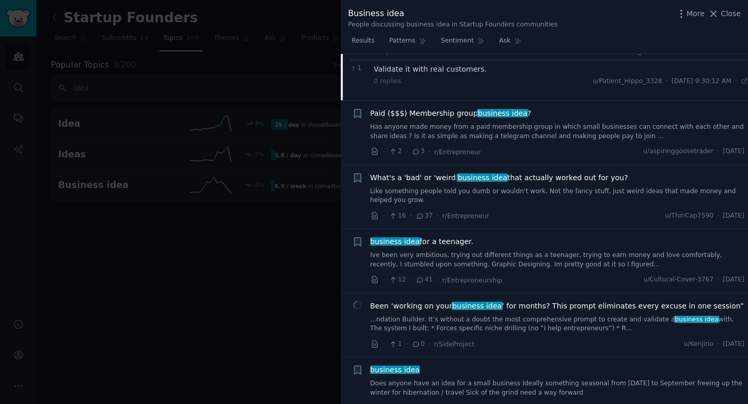
click at [426, 187] on link "Like something people told you dumb or wouldn't work. Not the fancy stuff, just…" at bounding box center [557, 196] width 375 height 18
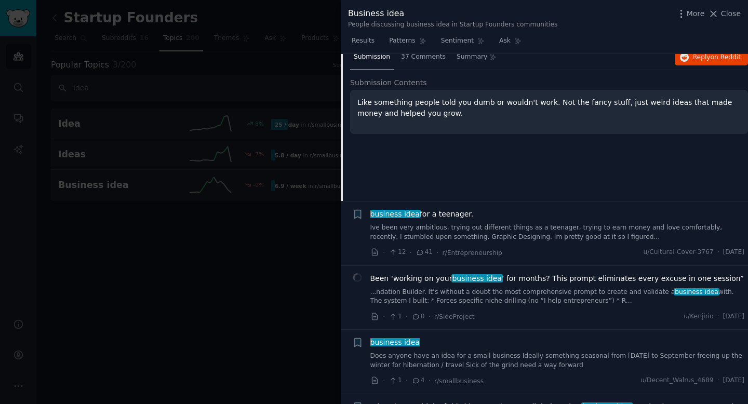
scroll to position [1977, 0]
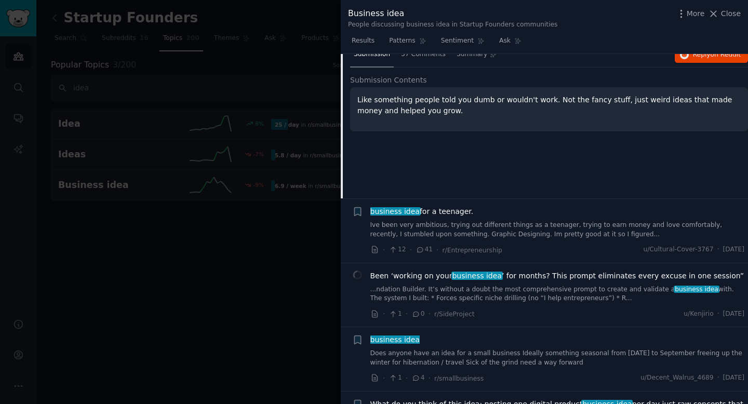
click at [439, 221] on link "Ive been very ambitious, trying out different things as a teenager, trying to e…" at bounding box center [557, 230] width 375 height 18
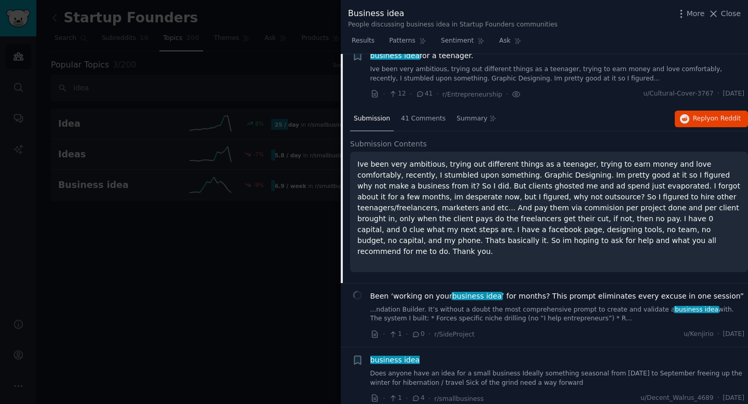
scroll to position [1925, 0]
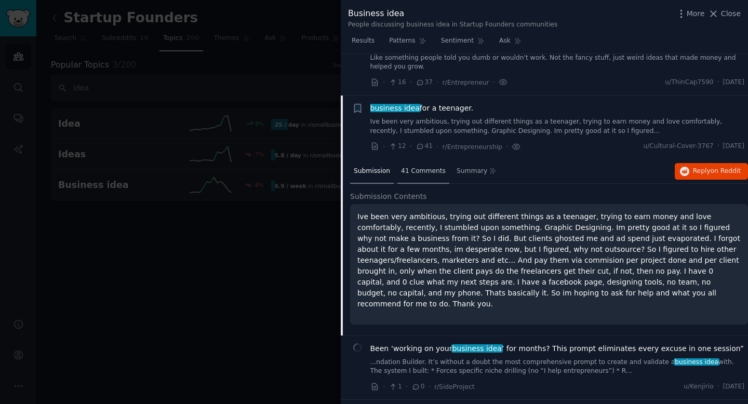
click at [421, 159] on div "41 Comments" at bounding box center [423, 171] width 52 height 25
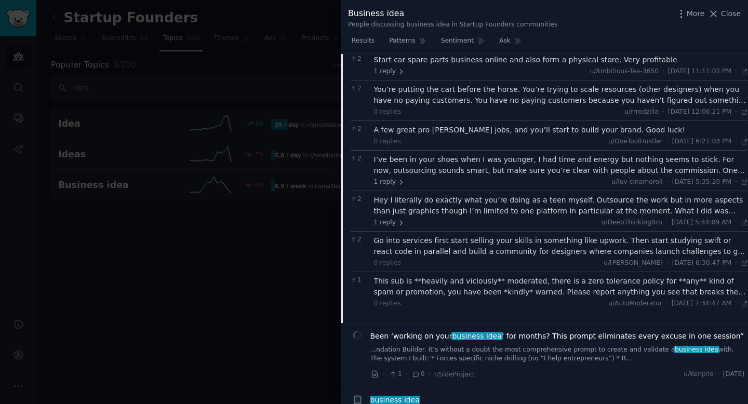
scroll to position [2353, 0]
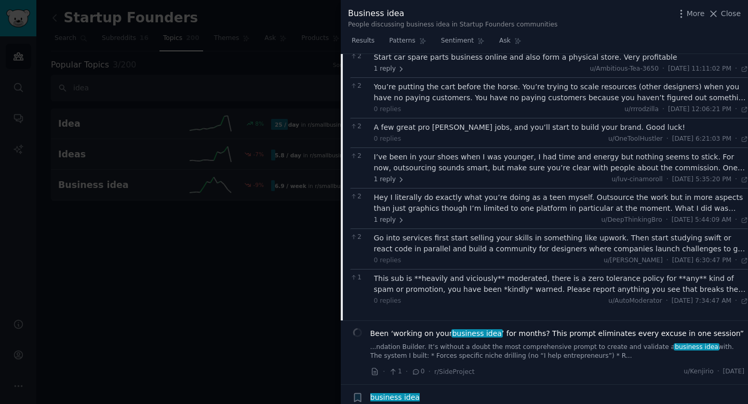
click at [691, 152] on div "I’ve been in your shoes when I was younger, I had time and energy but nothing s…" at bounding box center [561, 168] width 375 height 33
click at [694, 152] on div "I’ve been in your shoes when I was younger, I had time and energy but nothing s…" at bounding box center [561, 163] width 375 height 22
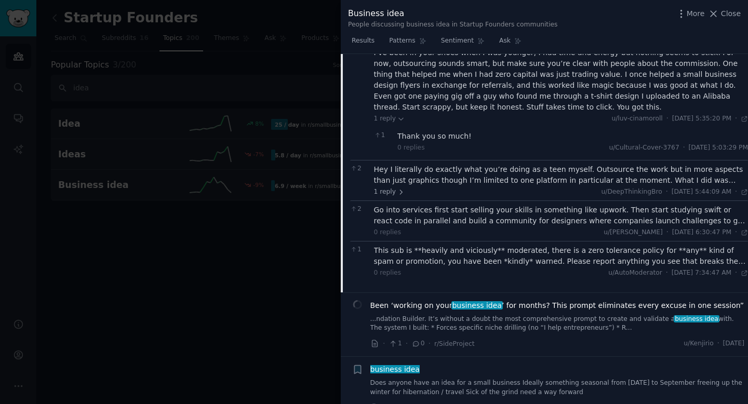
scroll to position [2465, 0]
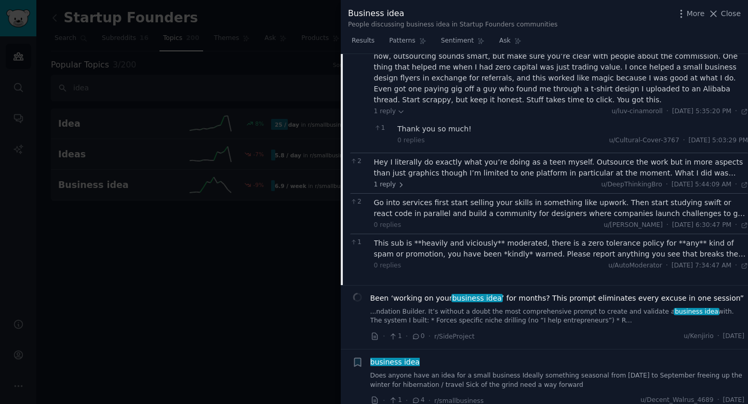
click at [523, 238] on div "This sub is **heavily and viciously** moderated, there is a zero tolerance poli…" at bounding box center [561, 249] width 375 height 22
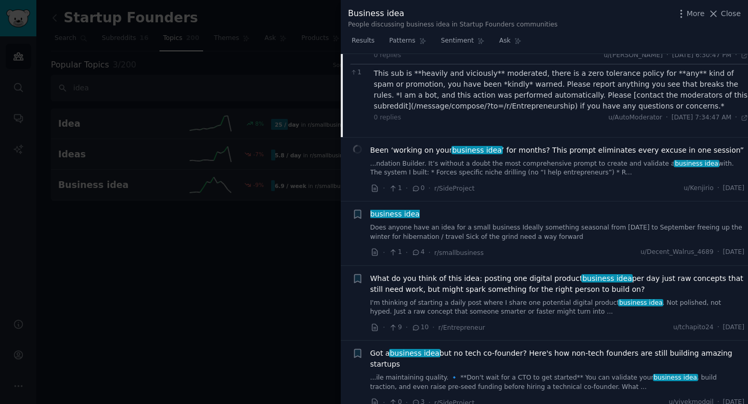
scroll to position [2634, 0]
click at [516, 224] on link "Does anyone have an idea for a small business Ideally something seasonal from […" at bounding box center [557, 233] width 375 height 18
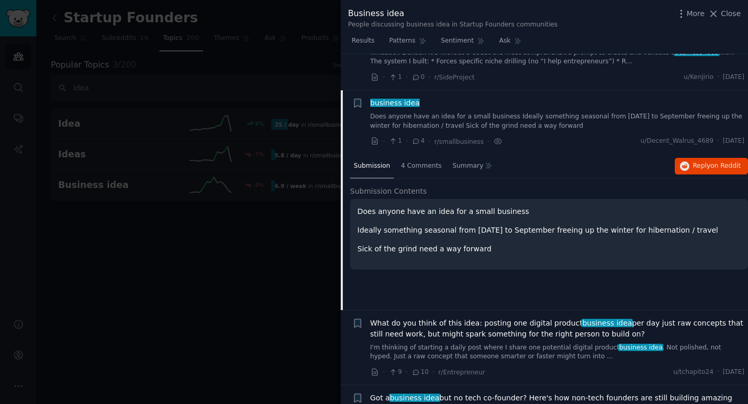
scroll to position [2053, 0]
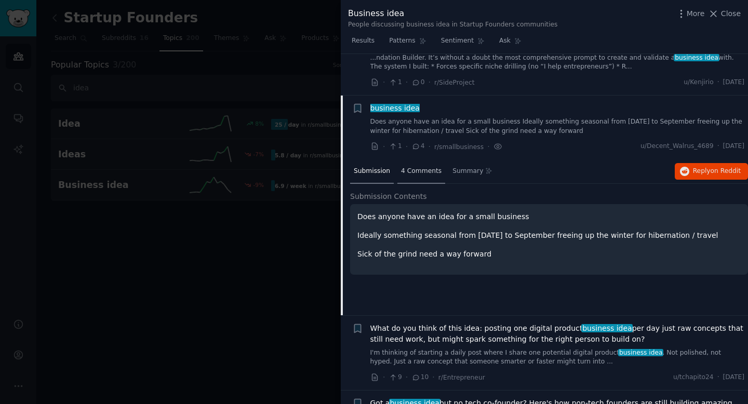
click at [429, 167] on span "4 Comments" at bounding box center [421, 171] width 41 height 9
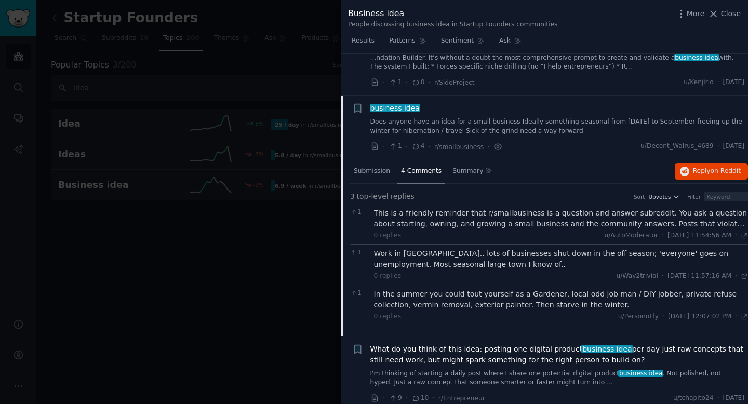
click at [417, 208] on div "This is a friendly reminder that r/smallbusiness is a question and answer subre…" at bounding box center [561, 219] width 375 height 22
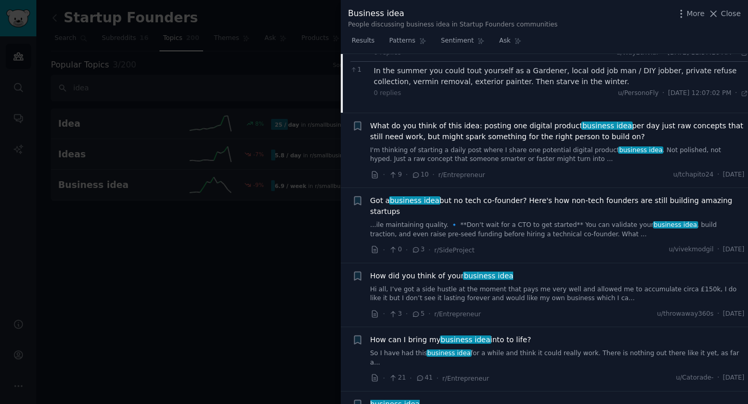
scroll to position [2292, 0]
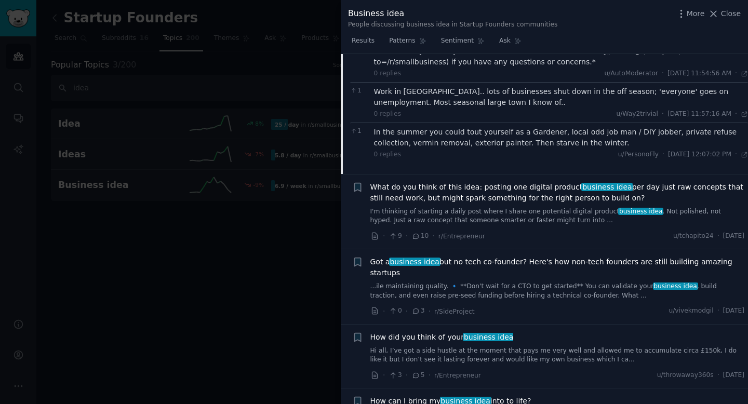
click at [205, 256] on div at bounding box center [374, 202] width 748 height 404
